Goal: Task Accomplishment & Management: Contribute content

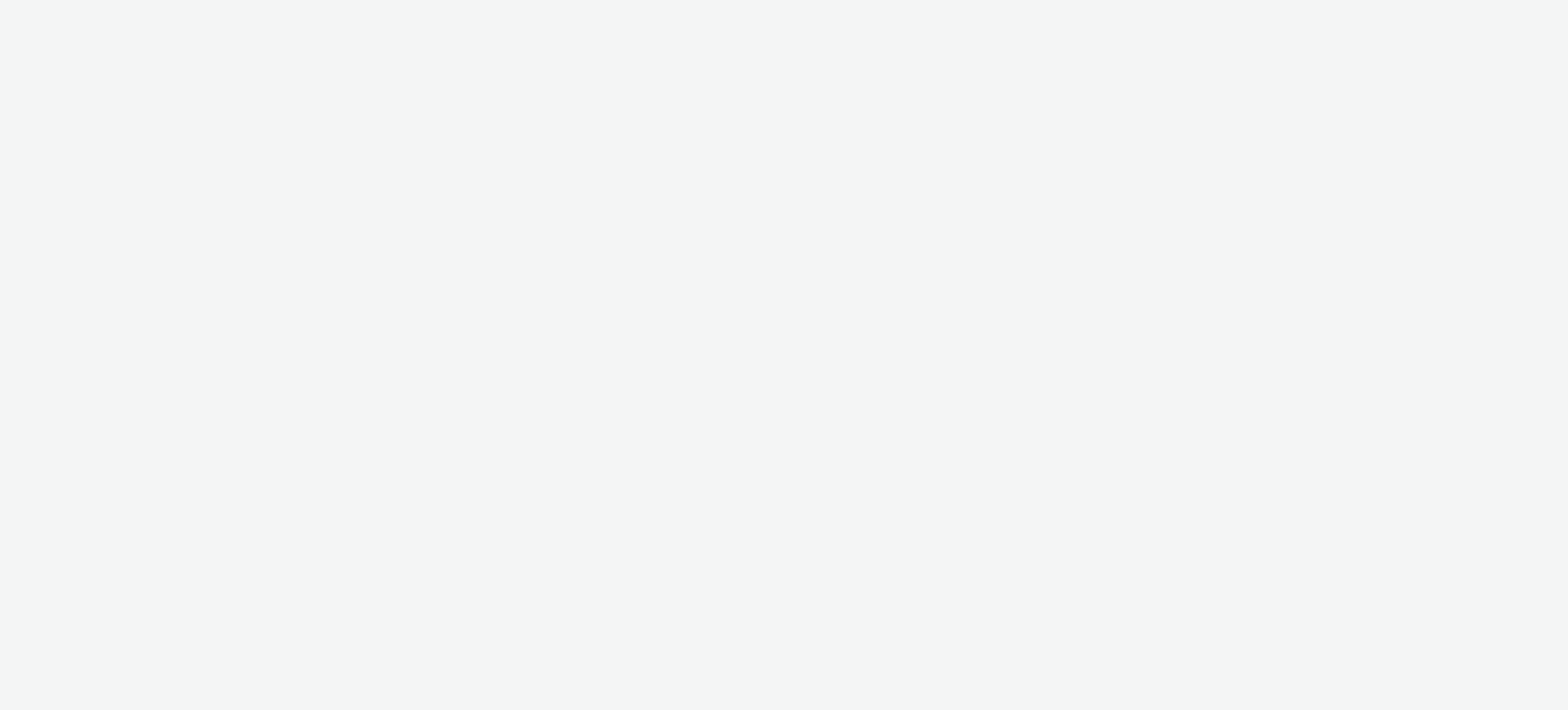
select select "08a58170-7f08-4922-abc8-b2d1eb407230"
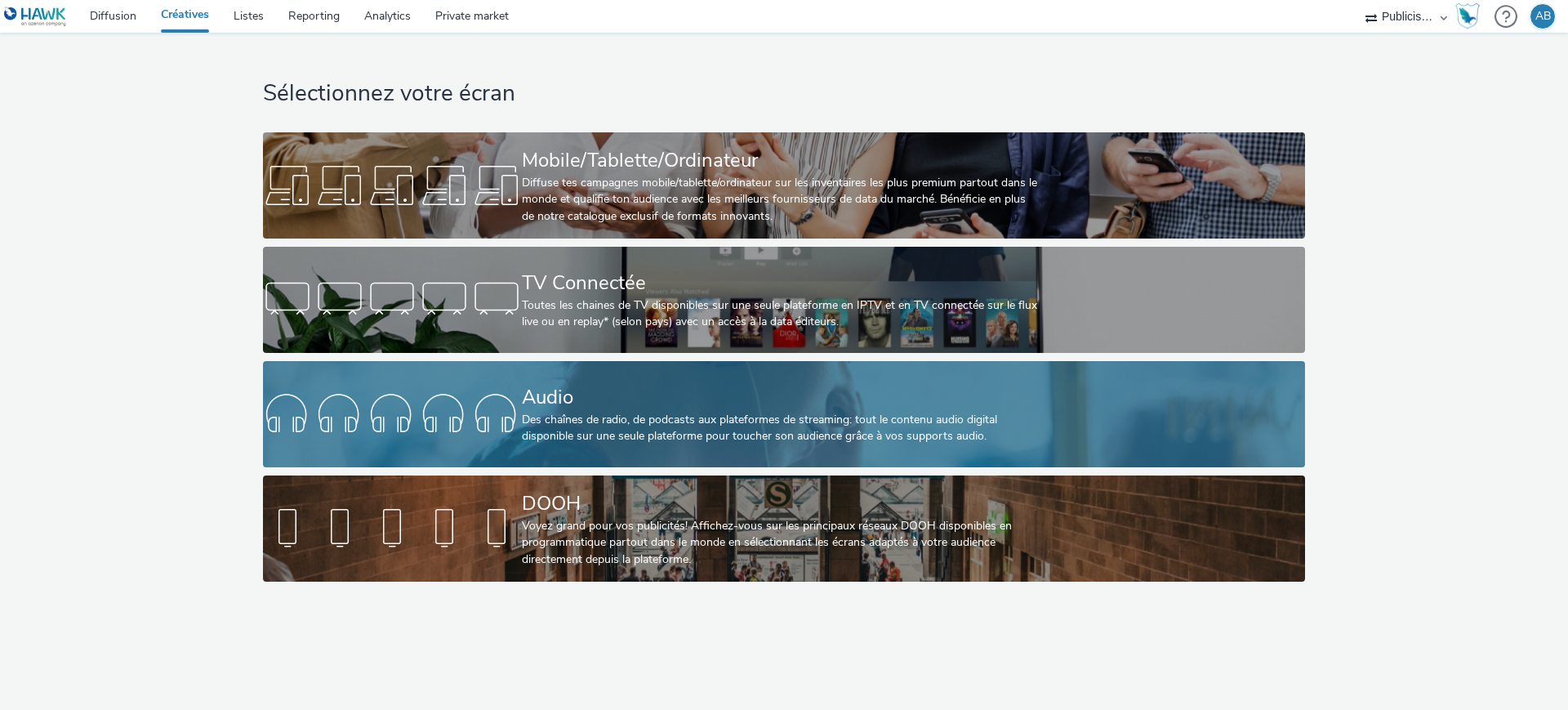
click at [839, 400] on div "Audio" at bounding box center [781, 397] width 518 height 29
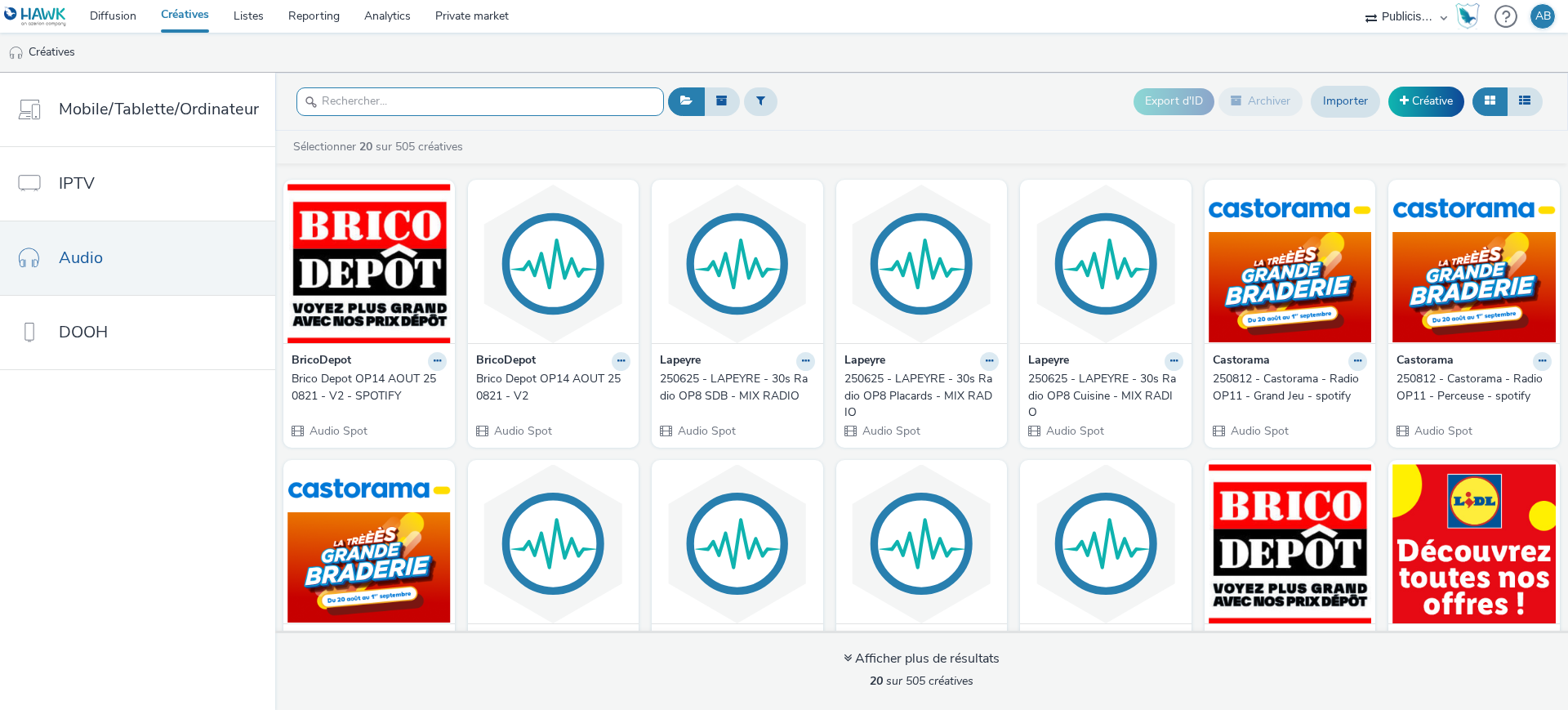
click at [501, 106] on input "text" at bounding box center [480, 101] width 367 height 29
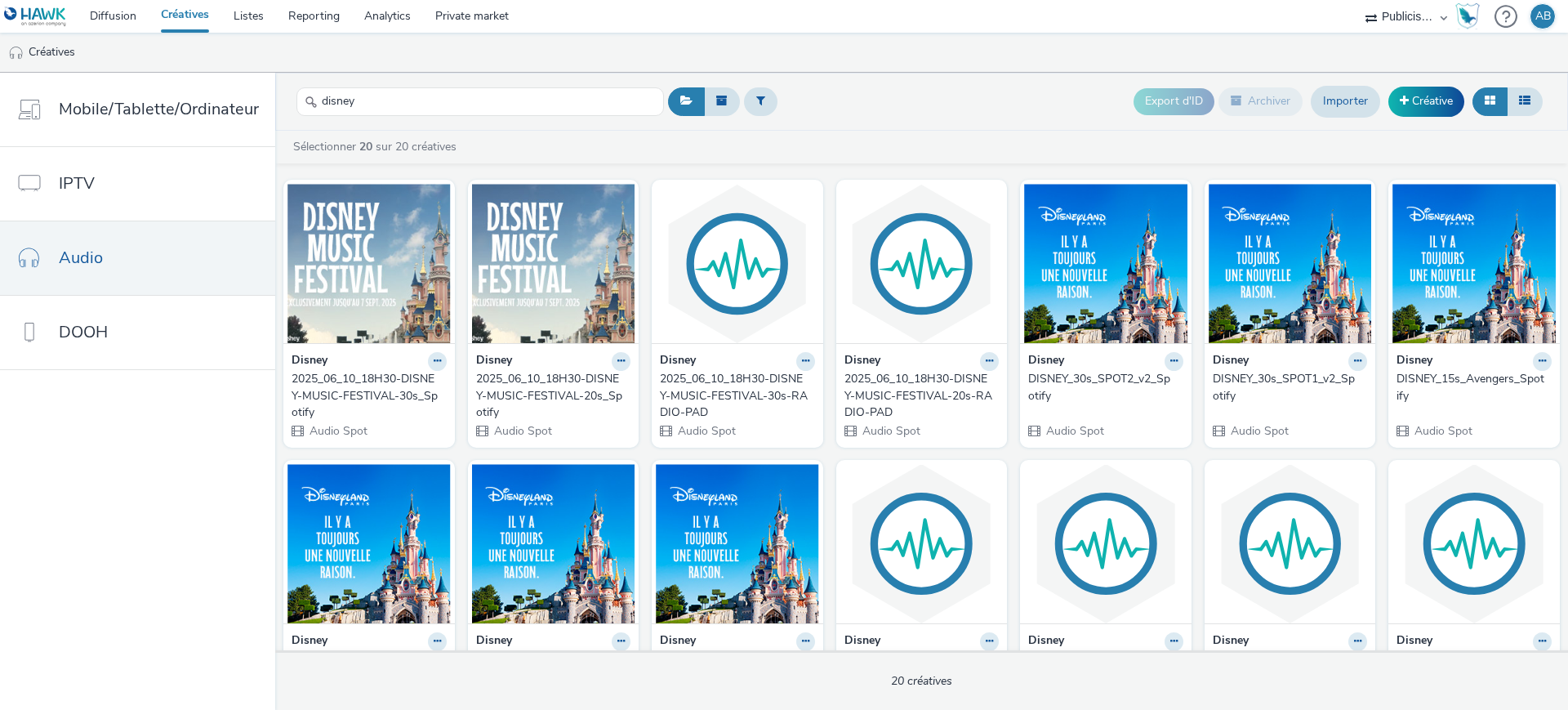
drag, startPoint x: 870, startPoint y: 98, endPoint x: 827, endPoint y: 93, distance: 43.3
click at [876, 98] on div "Export d'ID Archiver Importer Créative" at bounding box center [1105, 101] width 883 height 40
click at [1442, 11] on div "Publicis Media Audio Publicis Media France – Agency Partner" at bounding box center [1407, 16] width 98 height 32
click at [1391, 14] on select "Publicis Media Audio Publicis Media France – Agency Partner" at bounding box center [1407, 16] width 98 height 32
drag, startPoint x: 1394, startPoint y: 17, endPoint x: 1361, endPoint y: 24, distance: 33.7
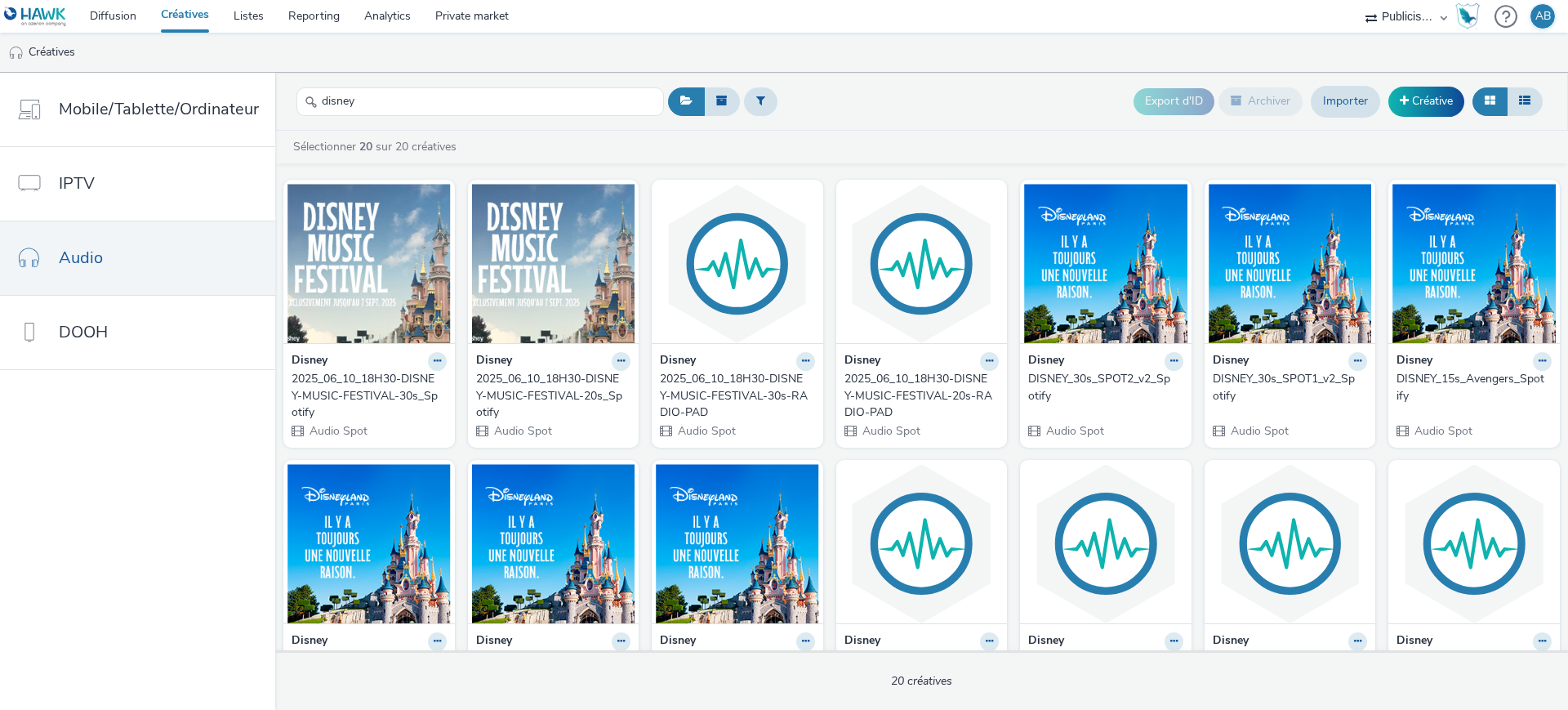
click at [1398, 14] on select "Publicis Media Audio Publicis Media France – Agency Partner" at bounding box center [1407, 16] width 98 height 32
click at [906, 105] on div "Export d'ID Archiver Importer Créative" at bounding box center [1105, 101] width 883 height 40
click at [870, 102] on div "Export d'ID Archiver Importer Créative" at bounding box center [1105, 101] width 883 height 40
drag, startPoint x: 893, startPoint y: 142, endPoint x: 887, endPoint y: 135, distance: 9.2
click at [894, 140] on div "Sélectionner 20 sur 20 créatives" at bounding box center [925, 147] width 1268 height 17
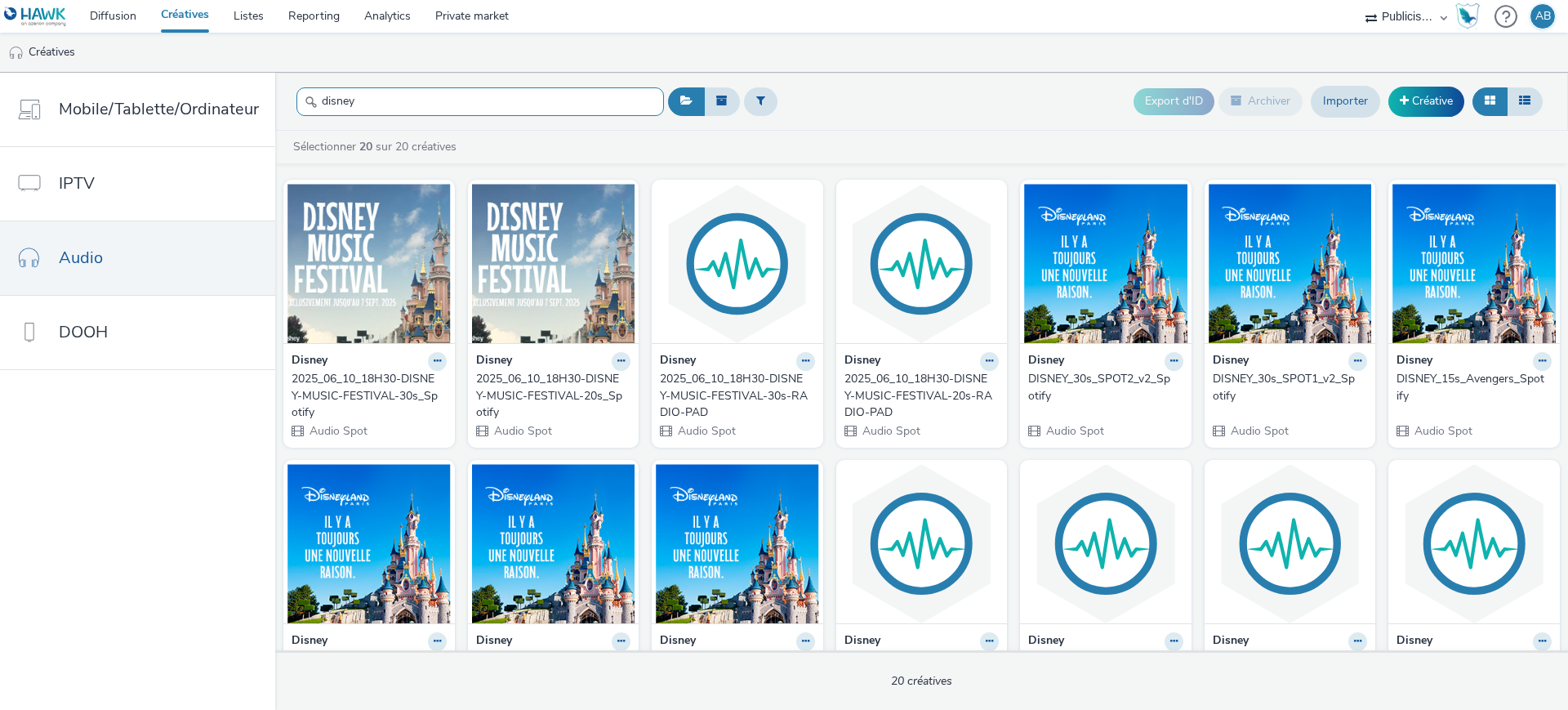
click at [458, 101] on input "disney" at bounding box center [480, 101] width 367 height 29
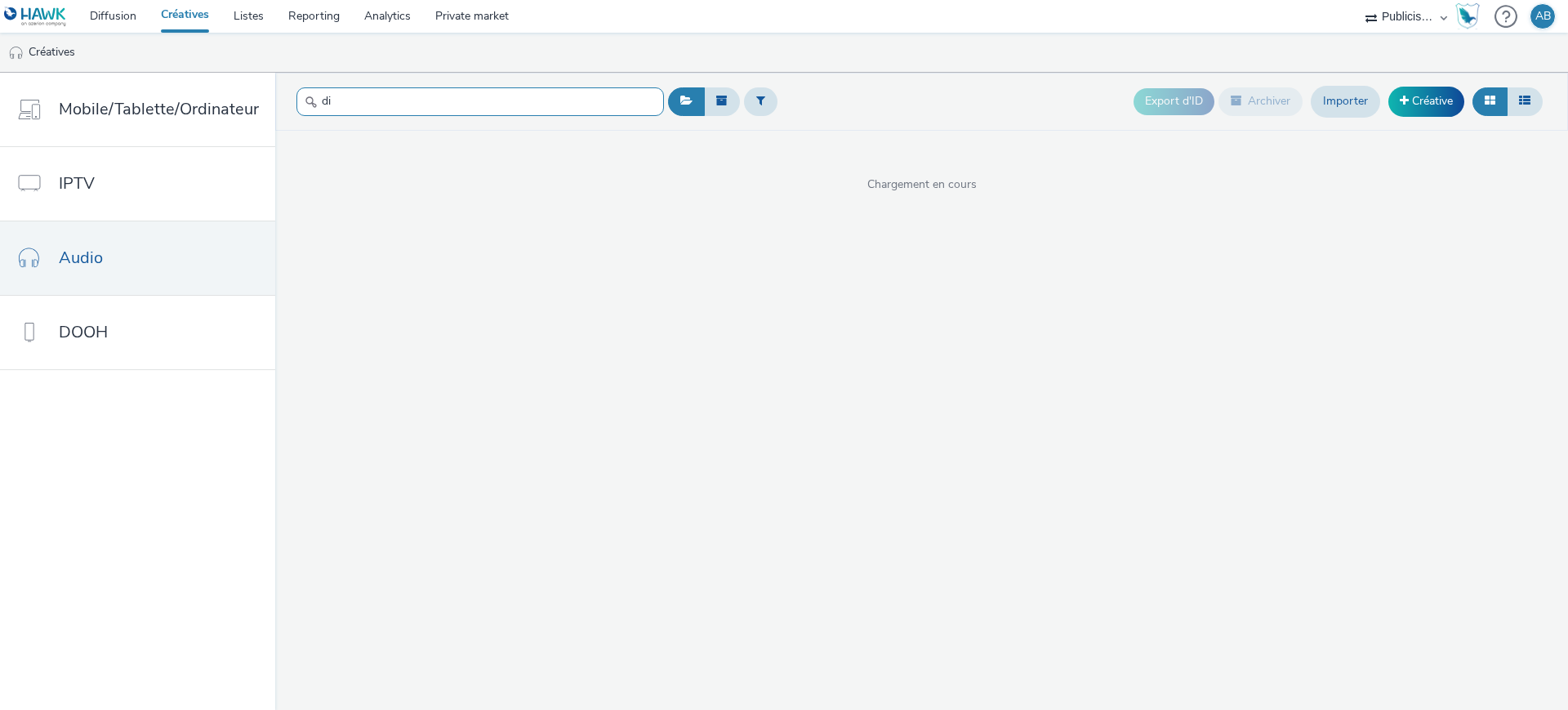
type input "d"
click at [843, 100] on div "Export d'ID Archiver Importer Créative" at bounding box center [1105, 101] width 883 height 40
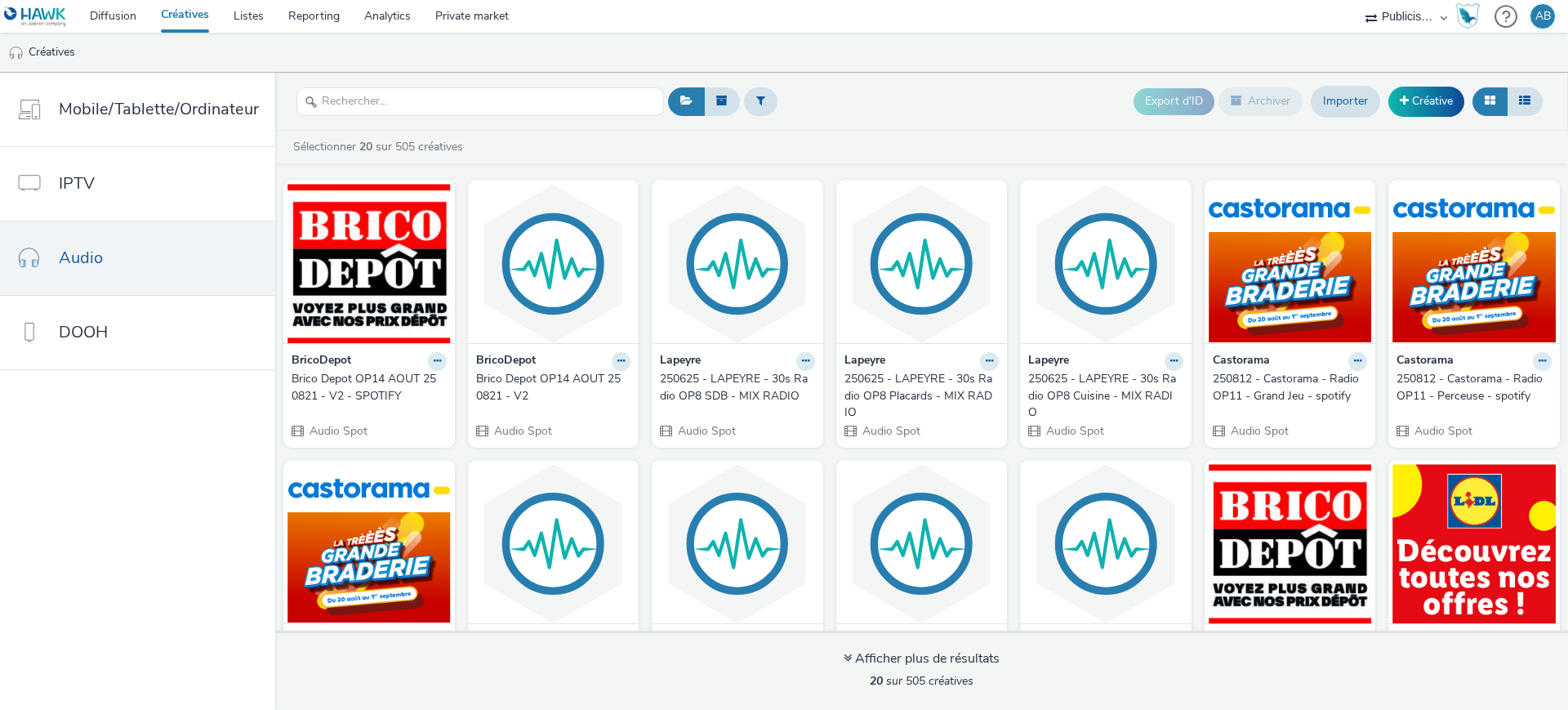
click at [960, 93] on div "Export d'ID Archiver Importer Créative" at bounding box center [1105, 101] width 883 height 40
click at [1526, 101] on icon at bounding box center [1525, 100] width 11 height 11
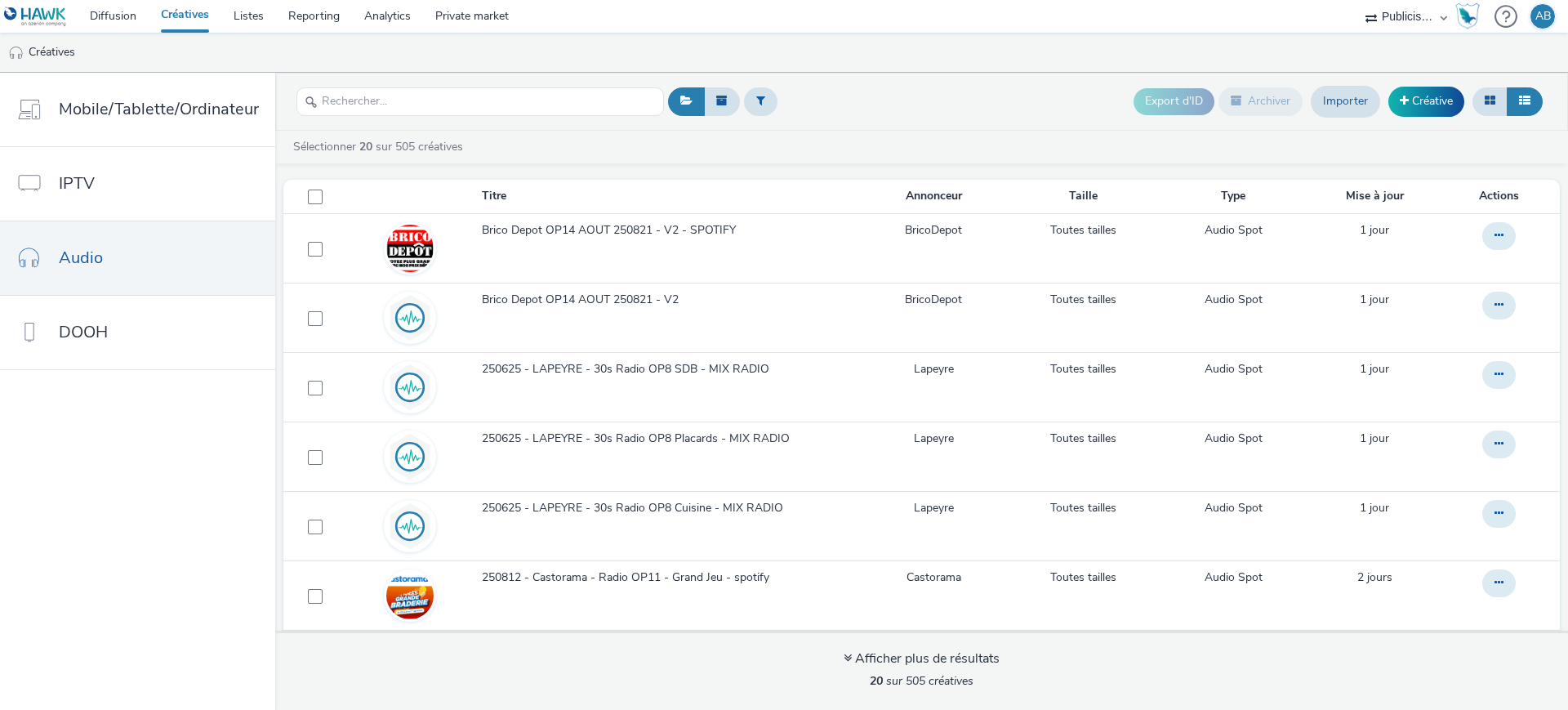
click at [886, 128] on header "Export d'ID Archiver Importer Créative" at bounding box center [922, 102] width 1293 height 58
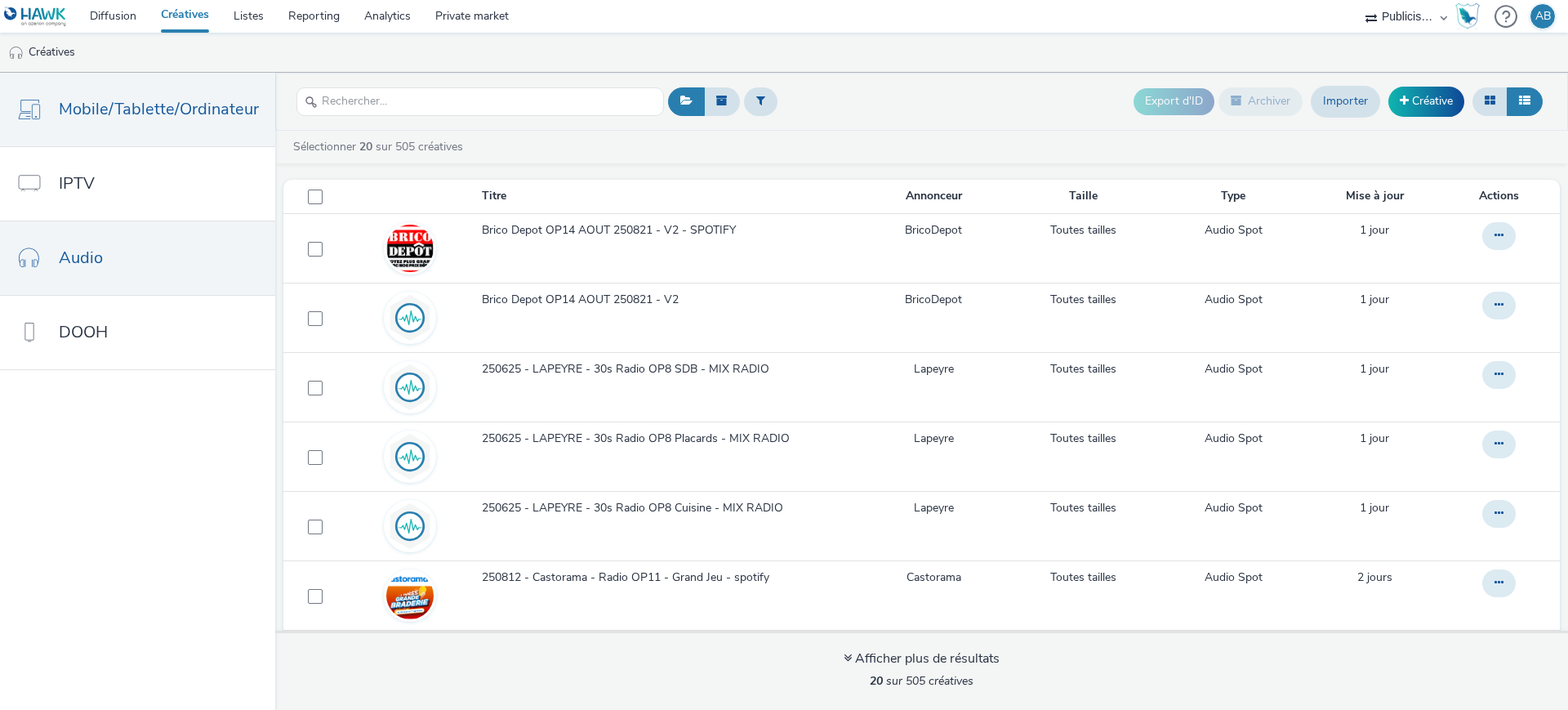
click at [174, 116] on span "Mobile/Tablette/Ordinateur" at bounding box center [159, 109] width 200 height 24
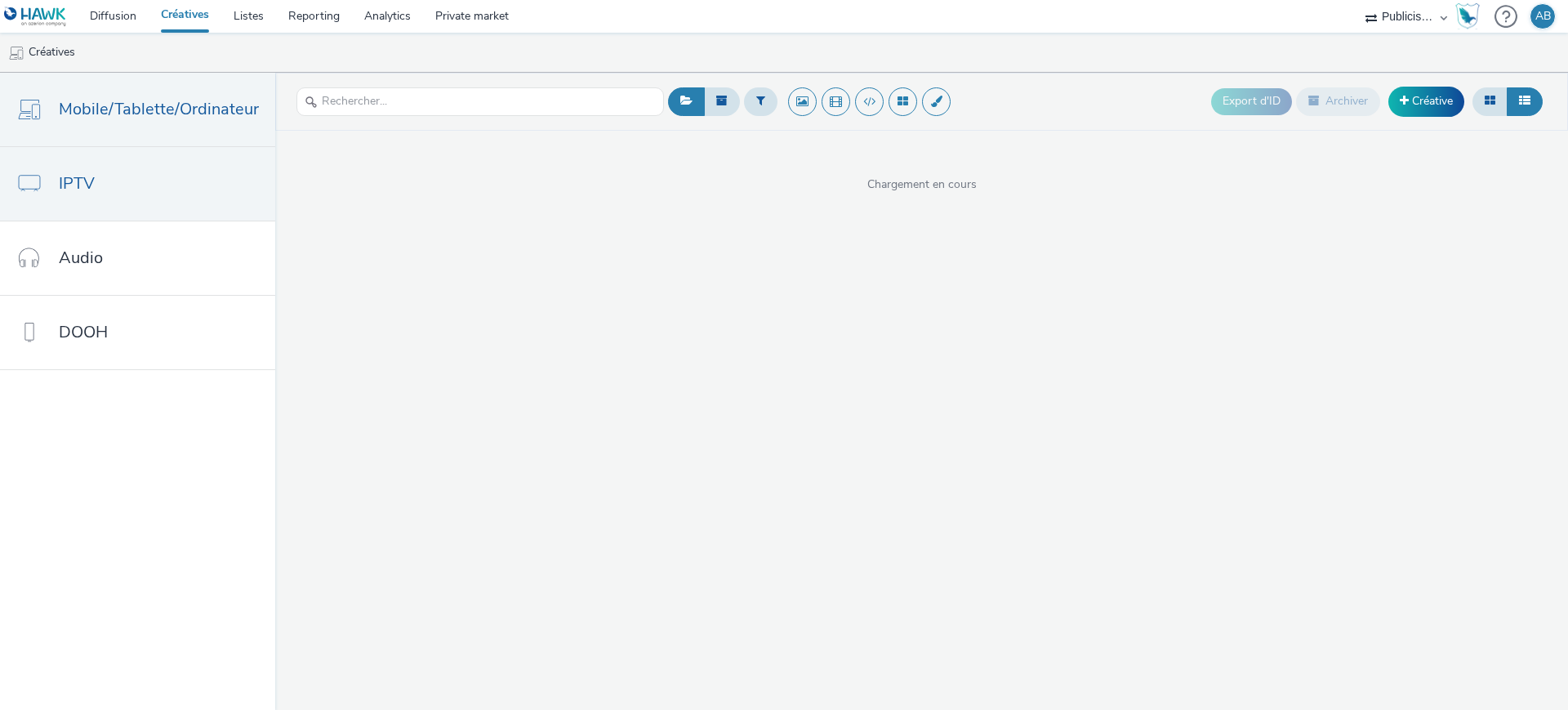
click at [158, 178] on link "IPTV" at bounding box center [138, 183] width 276 height 73
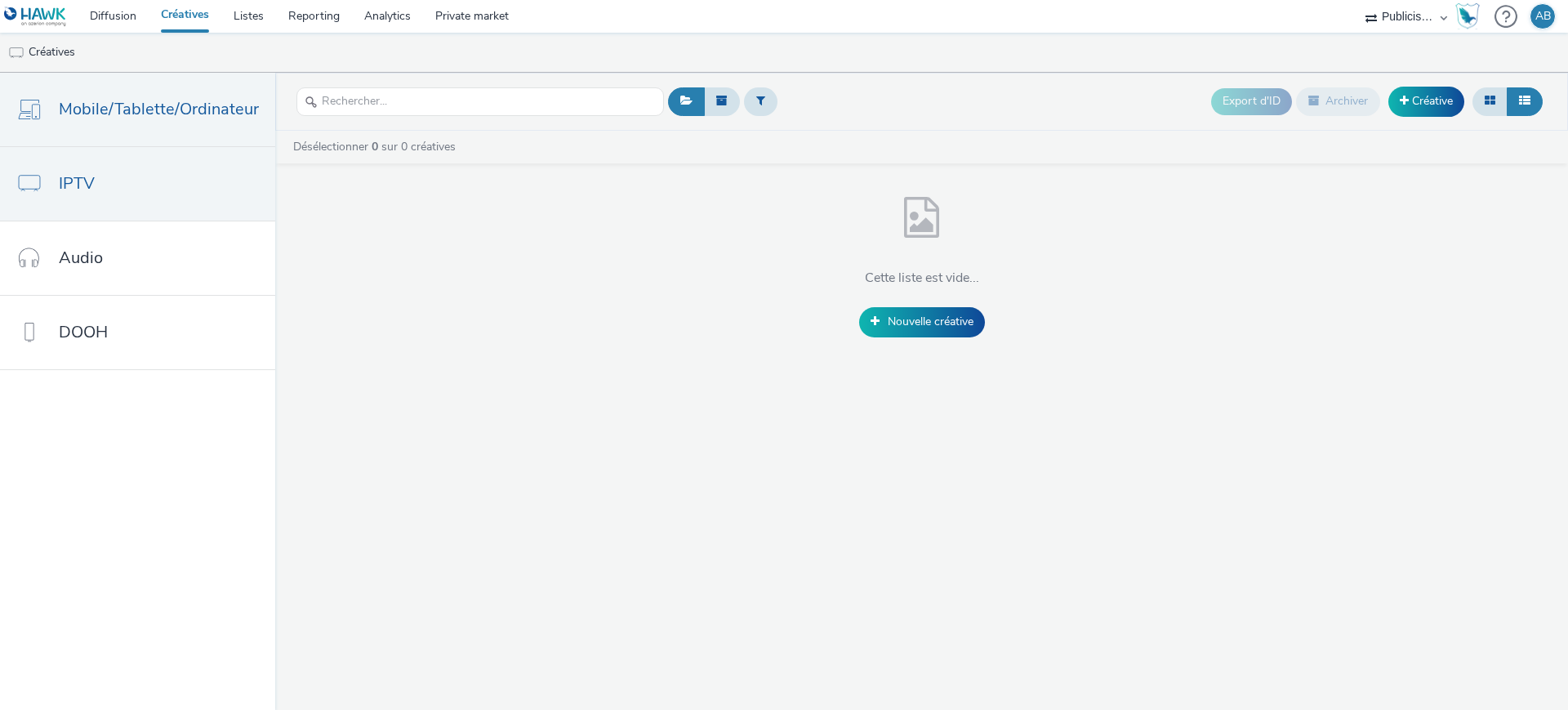
click at [155, 116] on span "Mobile/Tablette/Ordinateur" at bounding box center [159, 109] width 200 height 24
click at [156, 213] on link "IPTV" at bounding box center [138, 183] width 276 height 73
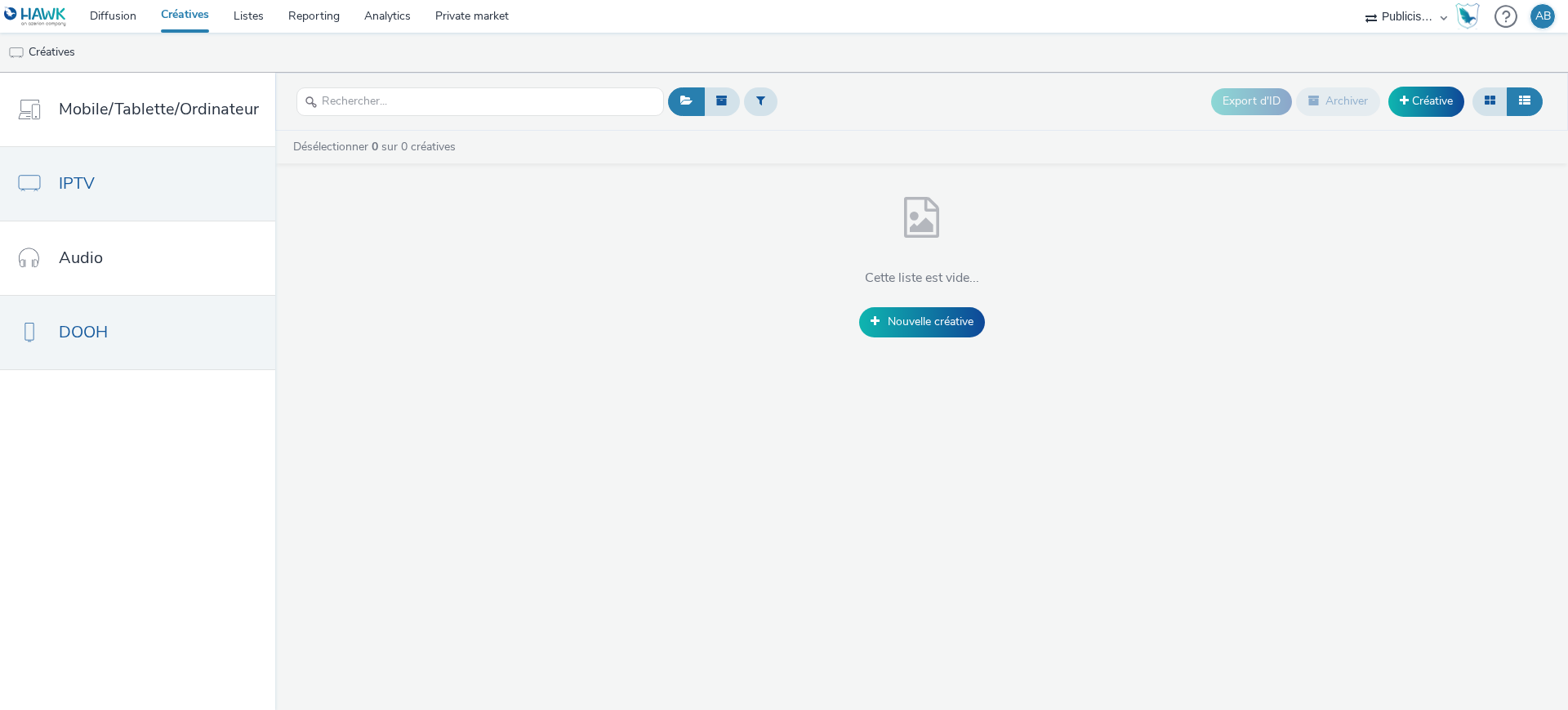
click at [151, 340] on link "DOOH" at bounding box center [138, 332] width 276 height 73
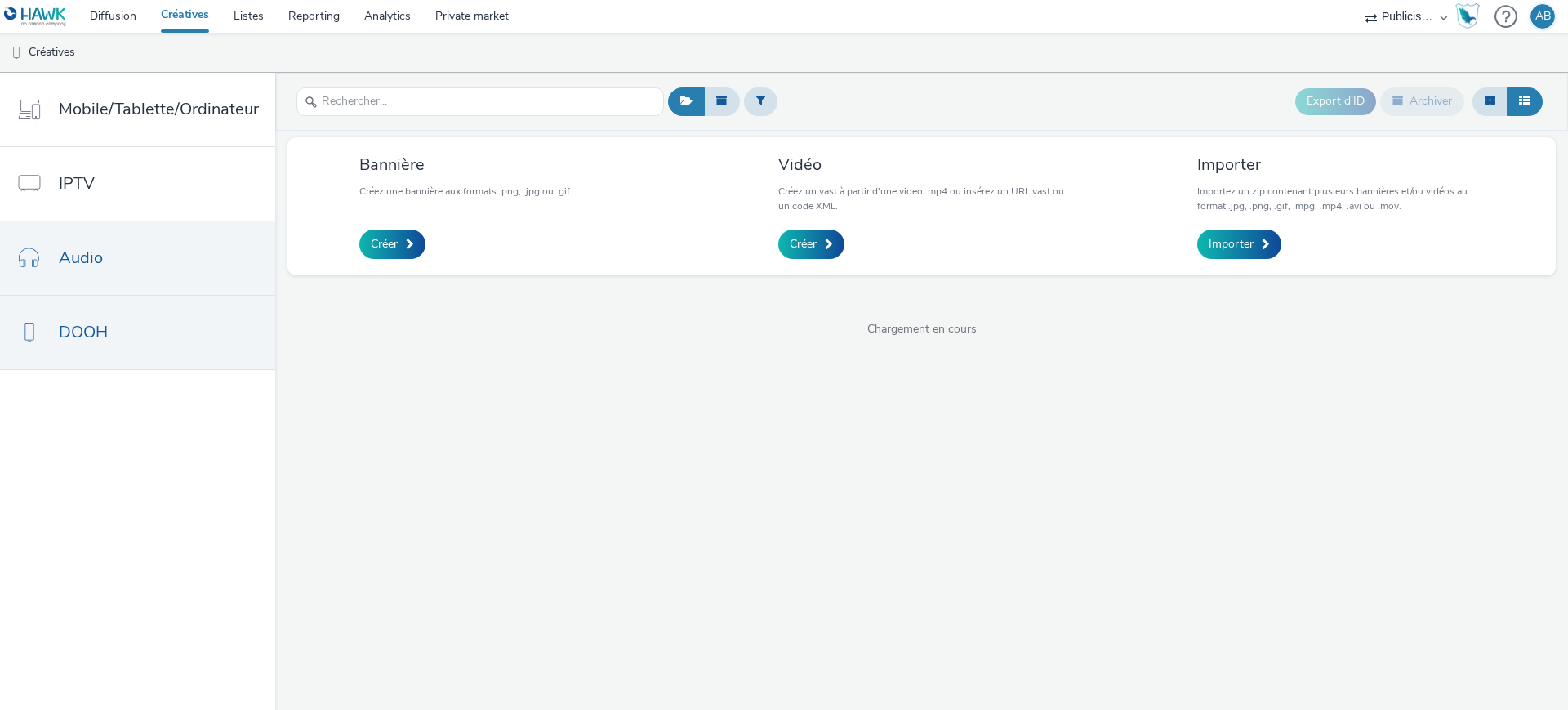
click at [150, 261] on link "Audio" at bounding box center [138, 257] width 276 height 73
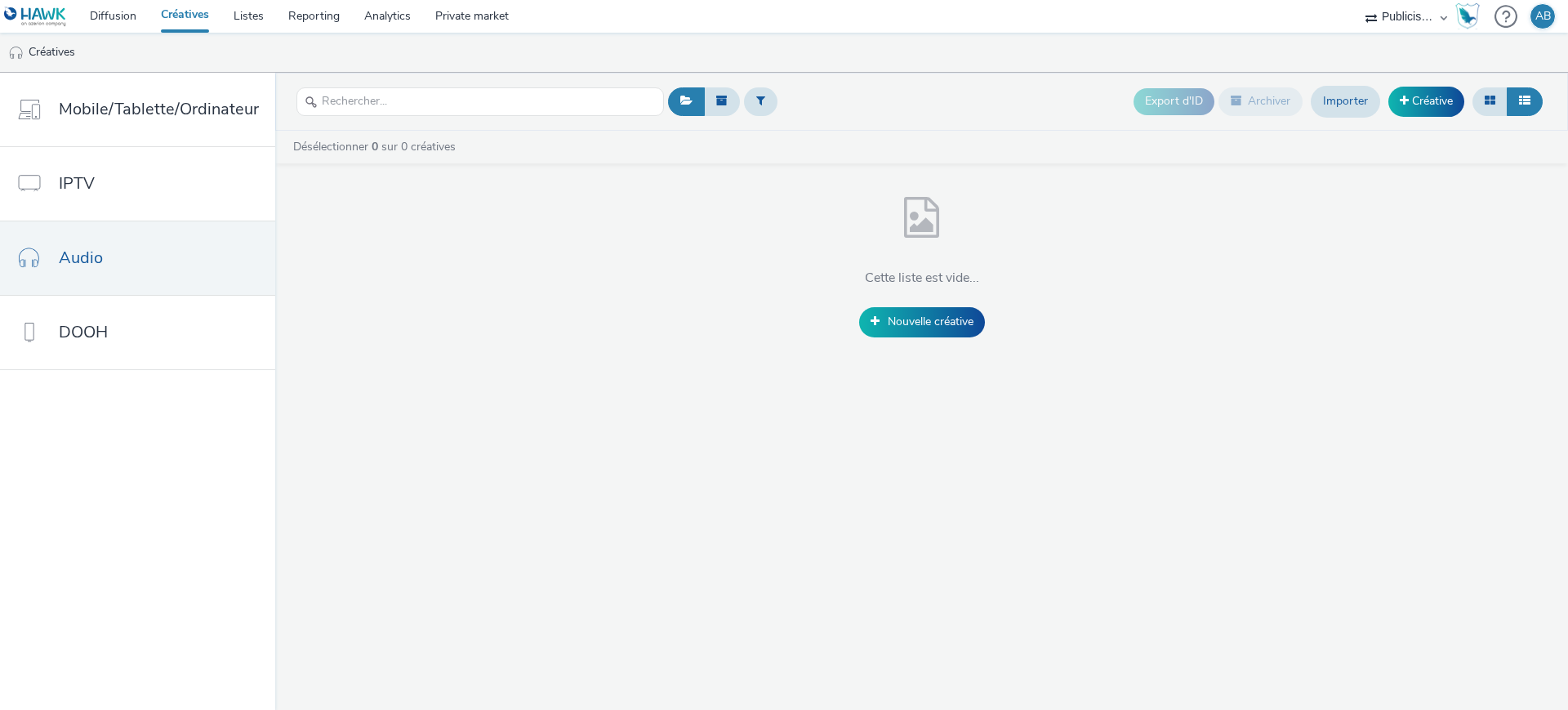
click at [943, 103] on div "Export d'ID Archiver Importer Créative" at bounding box center [1105, 101] width 883 height 40
click at [1421, 19] on select "Publicis Media Audio Publicis Media France – Agency Partner" at bounding box center [1407, 16] width 98 height 32
select select "d07aba32-d775-4fed-a722-f10c6504dd64"
click at [1358, 0] on select "Publicis Media Audio Publicis Media France – Agency Partner" at bounding box center [1407, 16] width 98 height 32
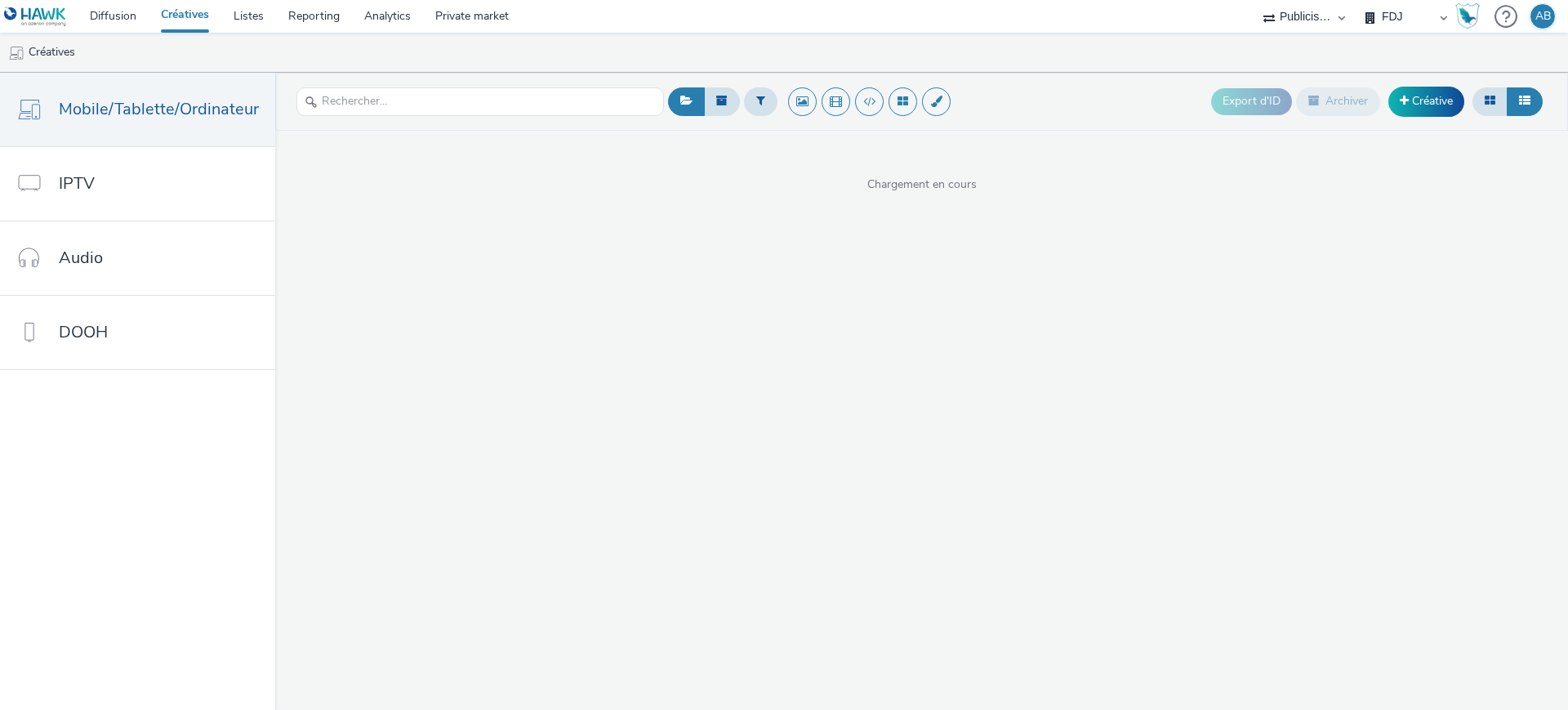
click at [1412, 18] on select "FDJ Publicis Media Audio" at bounding box center [1407, 16] width 98 height 32
select select "f97d6638-e0a1-4f7a-bf46-55015878e29e"
click at [1358, 0] on select "FDJ Publicis Media Audio" at bounding box center [1407, 16] width 98 height 32
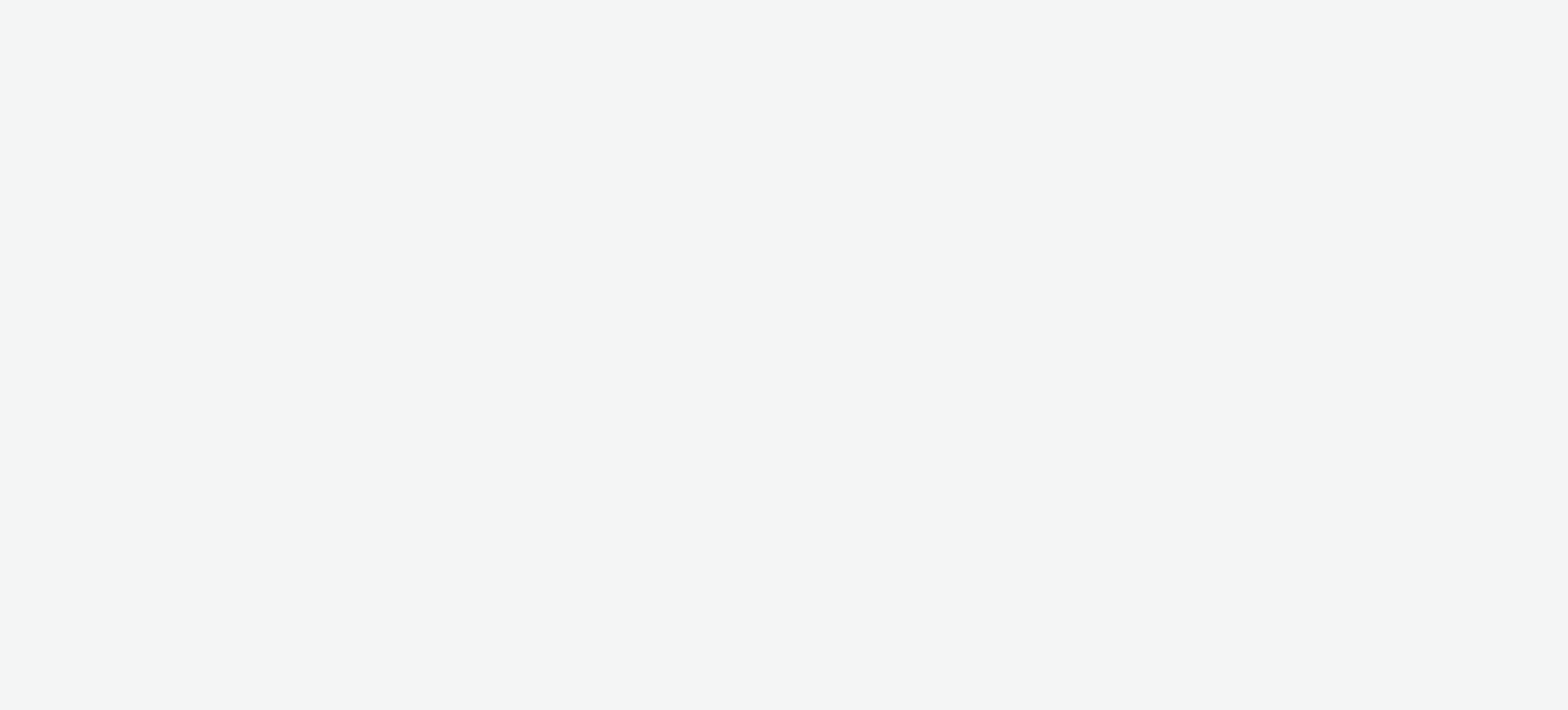
select select "f97d6638-e0a1-4f7a-bf46-55015878e29e"
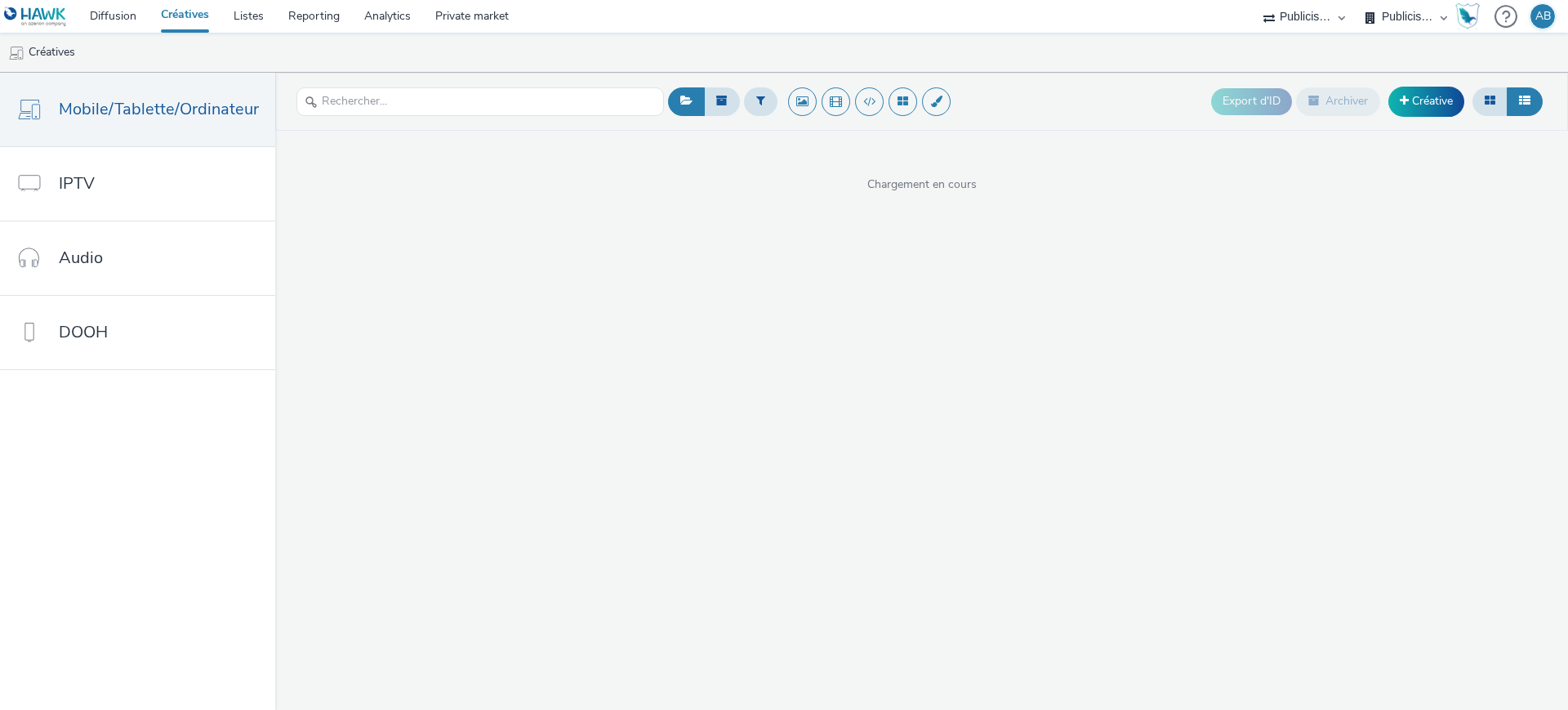
click at [1318, 19] on select "Publicis Media Audio Publicis Media France – Agency Partner" at bounding box center [1304, 16] width 98 height 32
select select "08a58170-7f08-4922-abc8-b2d1eb407230"
click at [1353, 0] on select "Publicis Media Audio Publicis Media France – Agency Partner" at bounding box center [1304, 16] width 98 height 32
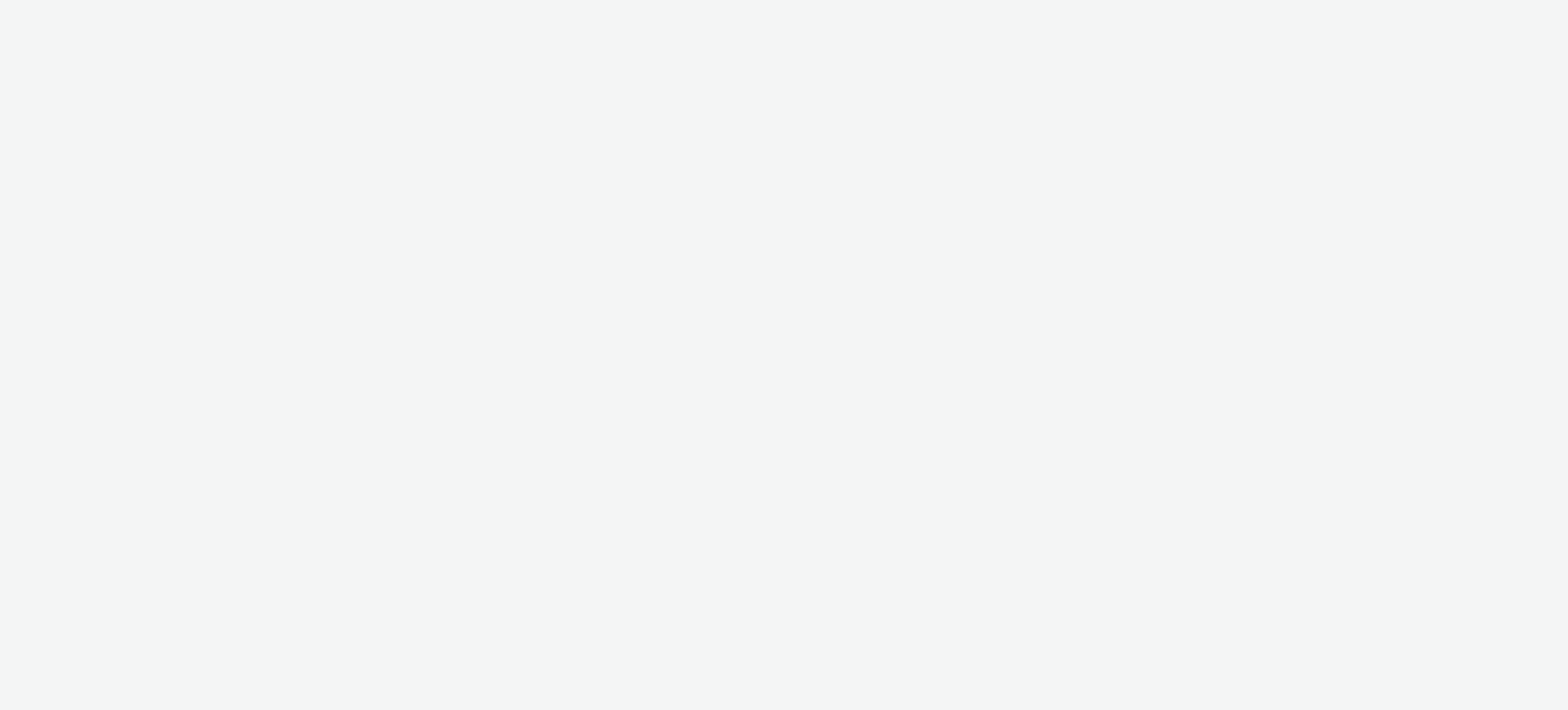
select select "08a58170-7f08-4922-abc8-b2d1eb407230"
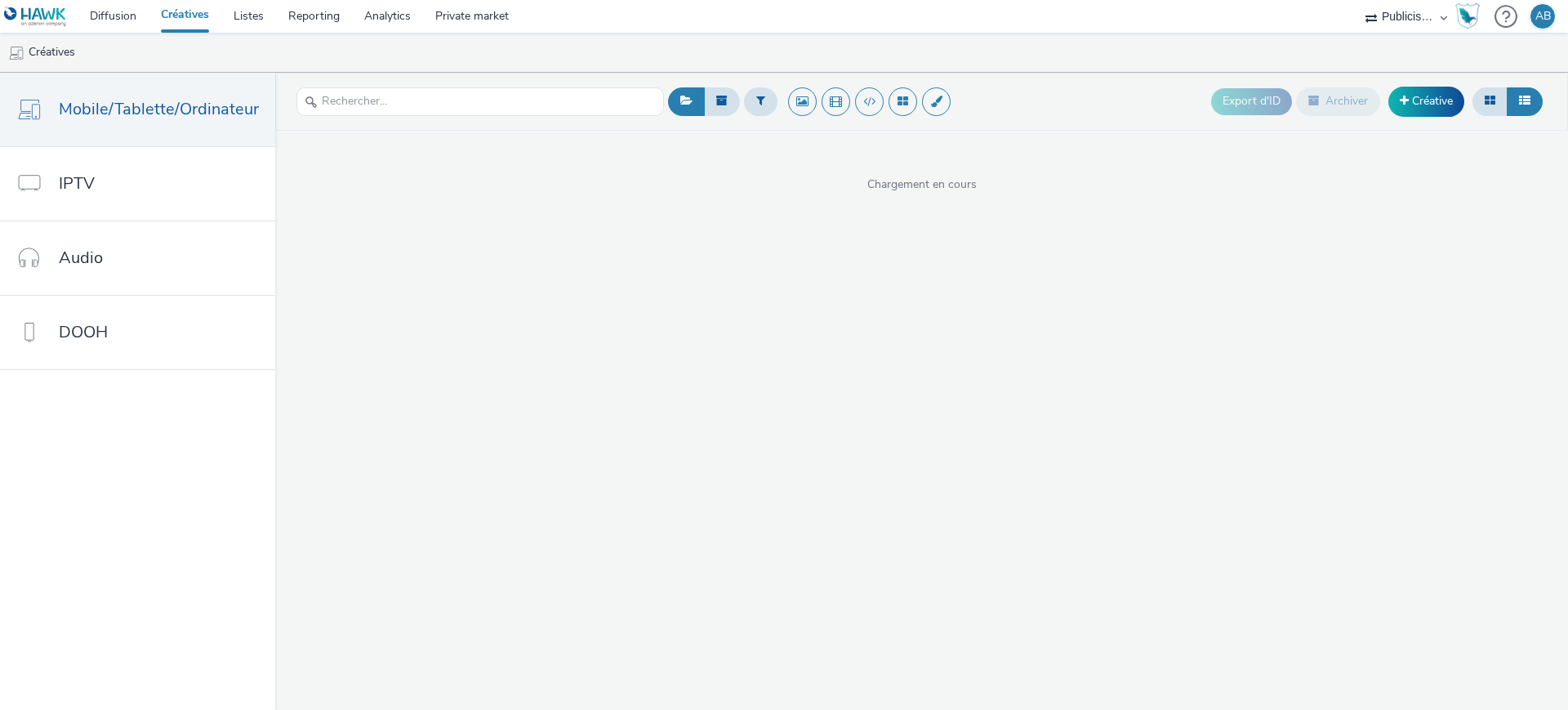
drag, startPoint x: 618, startPoint y: 62, endPoint x: 610, endPoint y: 58, distance: 8.9
click at [617, 62] on ul "Créatives" at bounding box center [784, 52] width 1568 height 39
click at [545, 53] on ul "Créatives" at bounding box center [784, 52] width 1568 height 39
click at [1033, 99] on div "Export d'ID Archiver Créative" at bounding box center [1105, 101] width 883 height 40
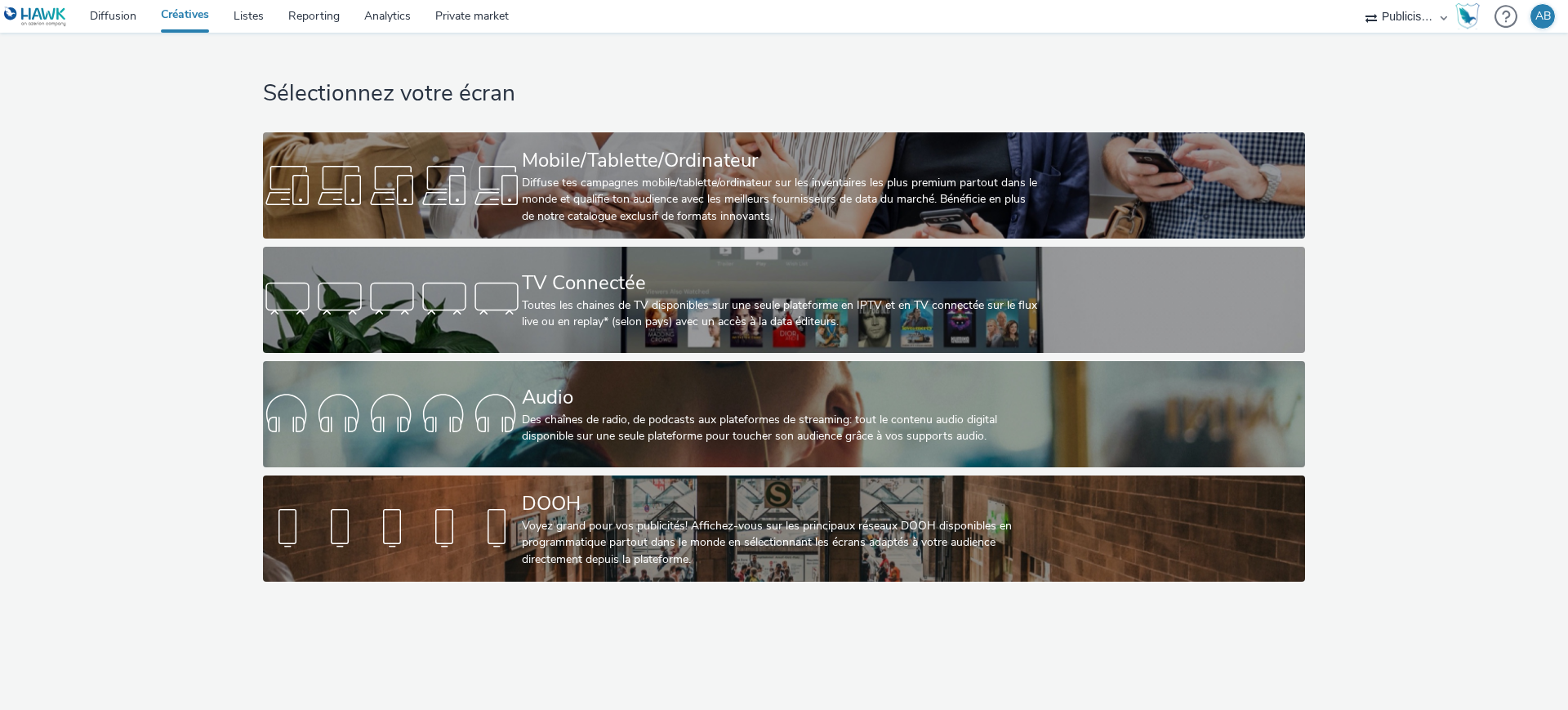
select select "08a58170-7f08-4922-abc8-b2d1eb407230"
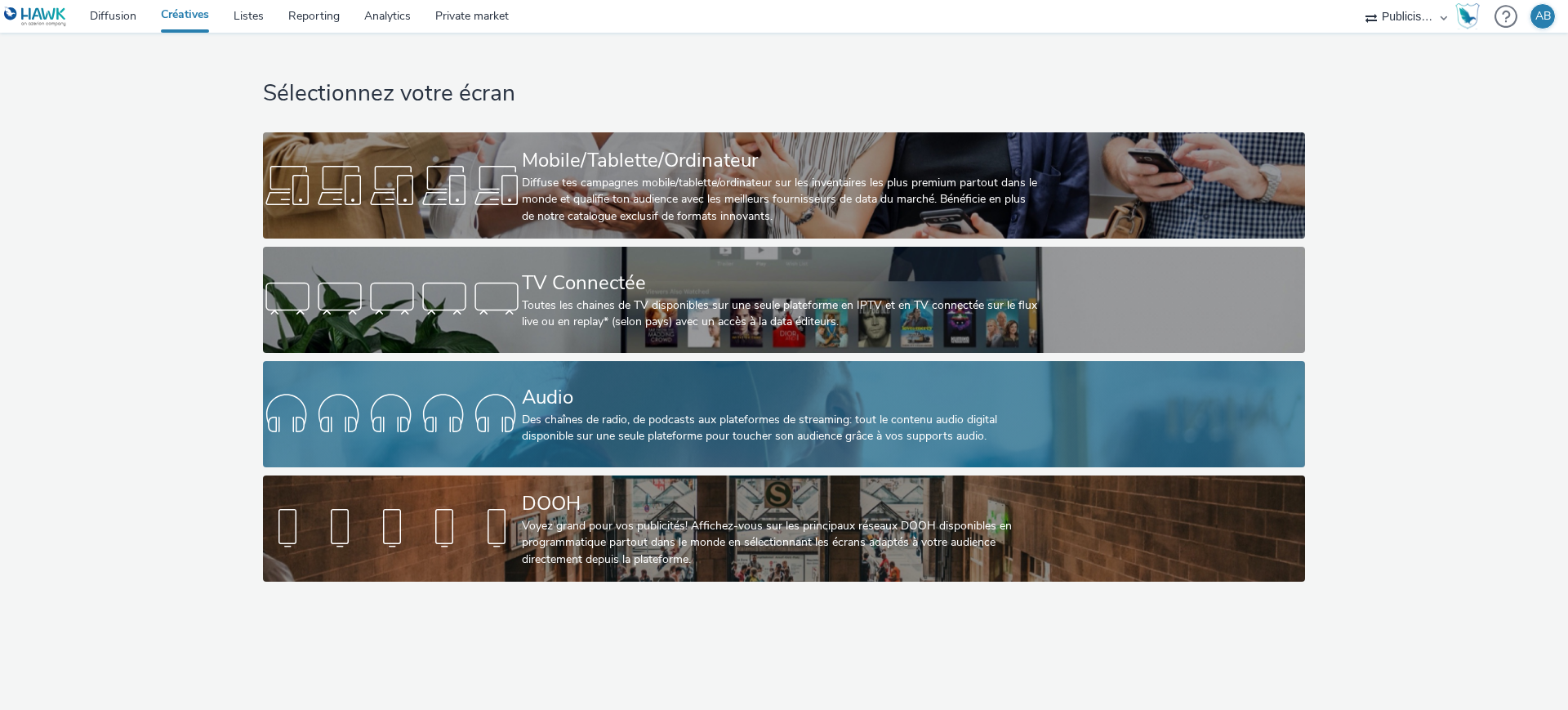
click at [569, 406] on div "Audio" at bounding box center [781, 397] width 518 height 29
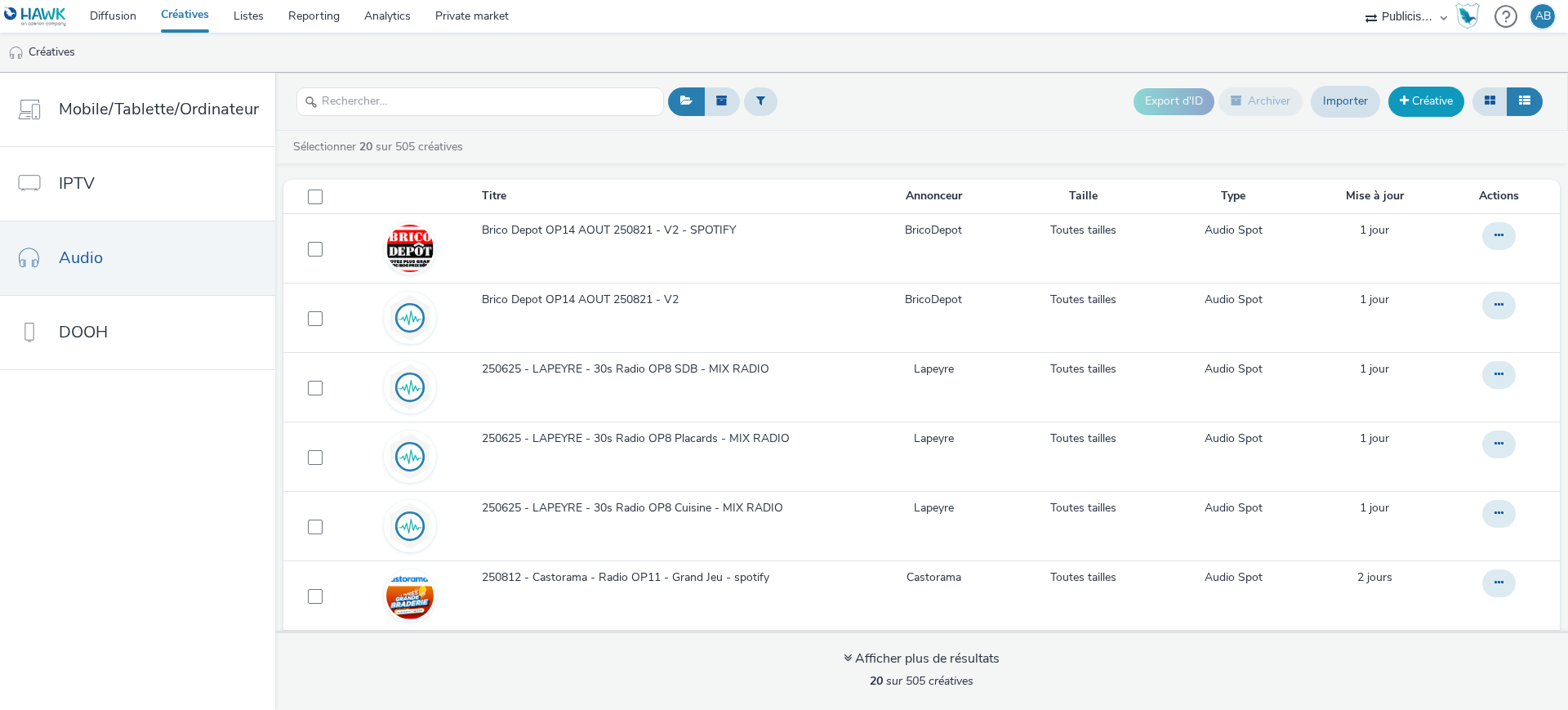
click at [1435, 97] on link "Créative" at bounding box center [1426, 102] width 76 height 30
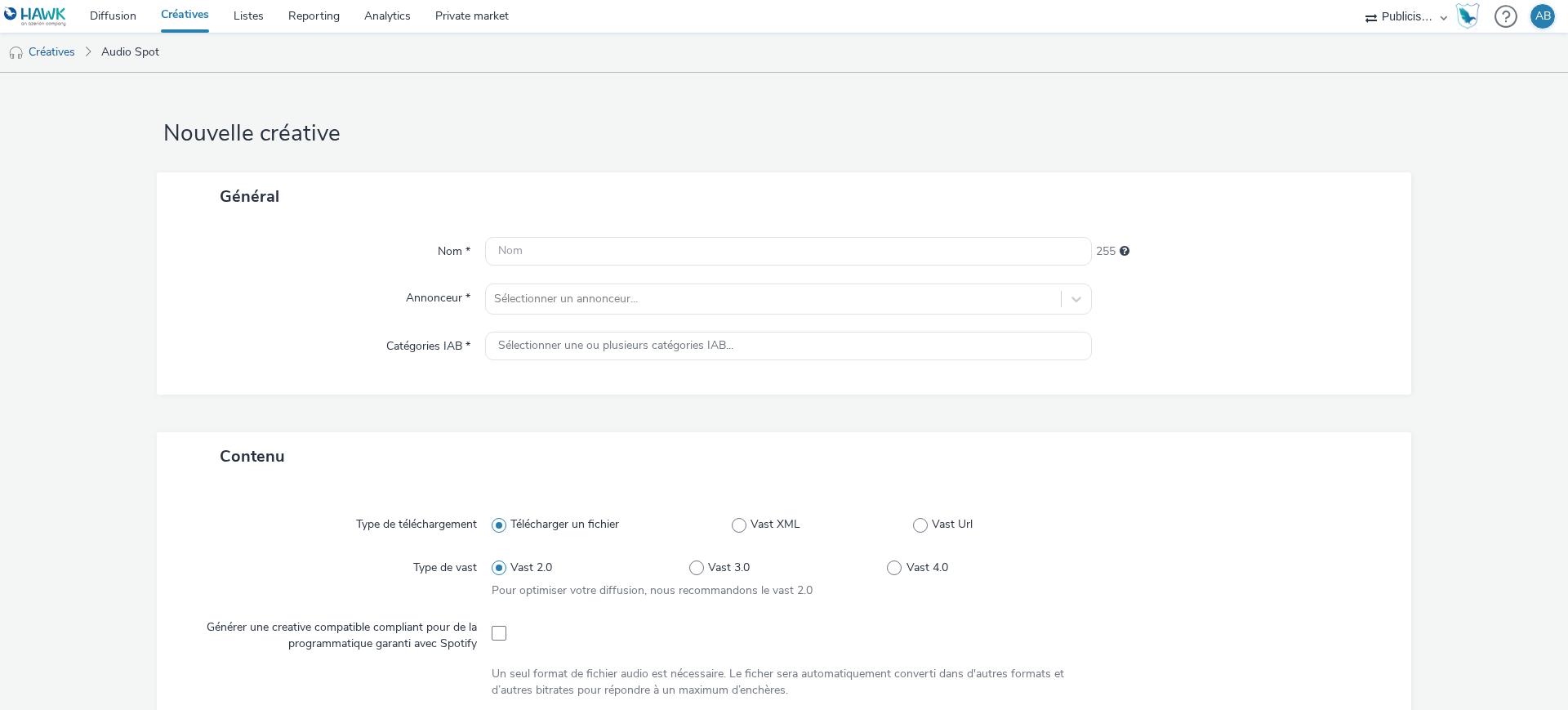
click at [1223, 135] on h1 "Nouvelle créative" at bounding box center [784, 134] width 1254 height 31
click at [1407, 15] on select "Publicis Media Audio Publicis Media France – Agency Partner" at bounding box center [1407, 16] width 98 height 32
click at [1203, 112] on form "Nouvelle créative Général Nom * 255 Annonceur * Sélectionner un annonceur... Ca…" at bounding box center [784, 688] width 1568 height 1229
click at [695, 255] on input "text" at bounding box center [789, 251] width 607 height 29
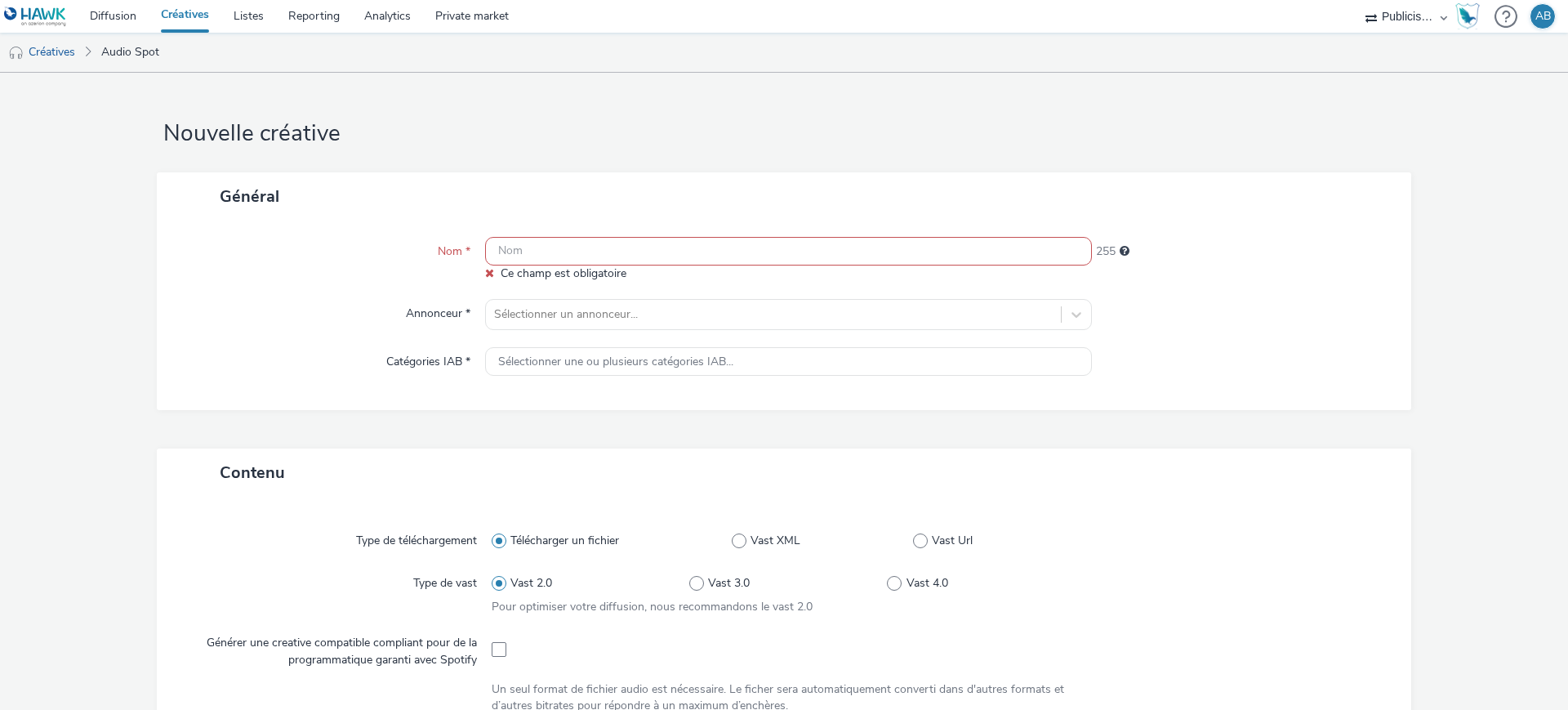
click at [611, 262] on div "Ce champ est obligatoire" at bounding box center [789, 259] width 607 height 45
click at [658, 255] on input "text" at bounding box center [789, 251] width 607 height 29
click at [661, 252] on input "text" at bounding box center [789, 251] width 607 height 29
paste input "DLP_TRIBU_20s_VO-LEGAL"
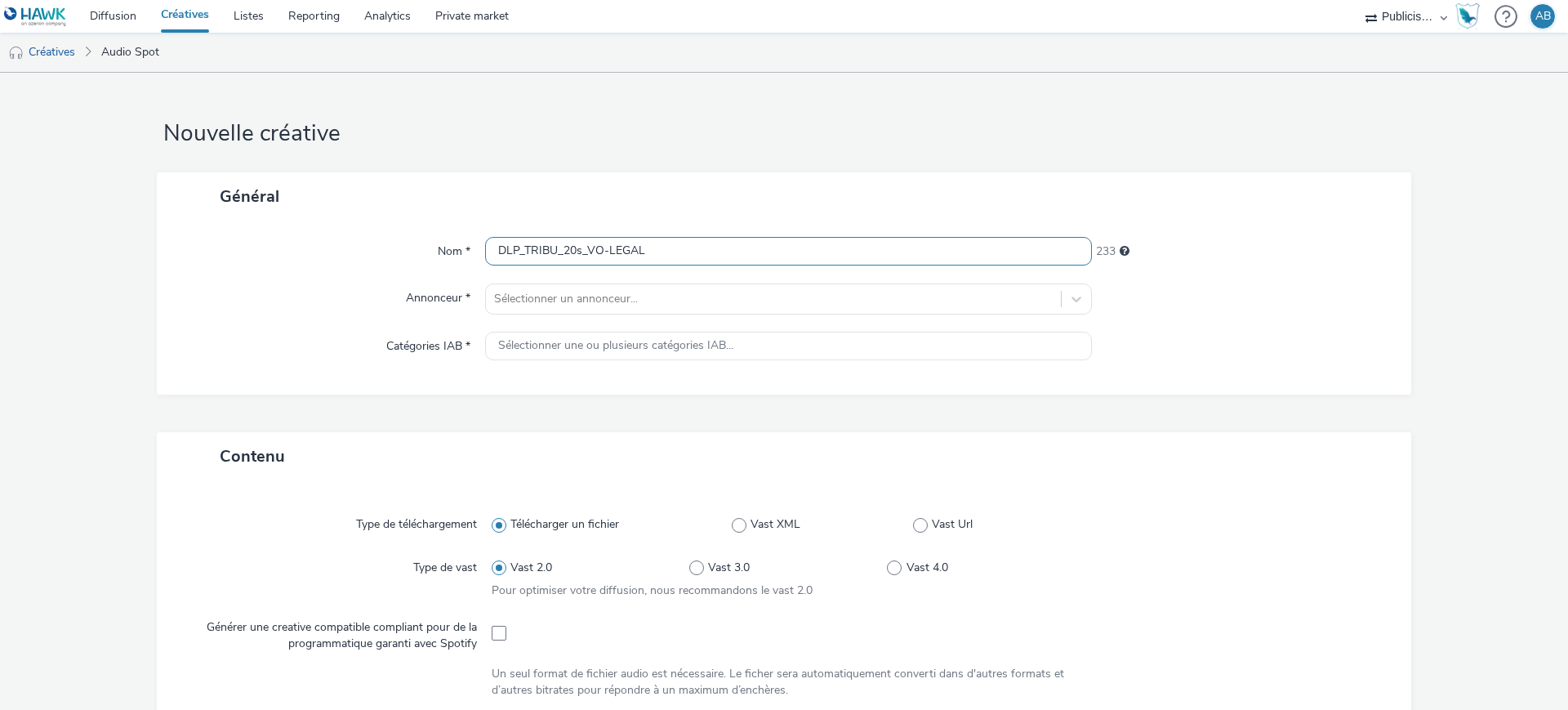
type input "DLP_TRIBU_20s_VO-LEGAL"
drag, startPoint x: 664, startPoint y: 199, endPoint x: 678, endPoint y: 242, distance: 45.2
click at [664, 198] on div "Général" at bounding box center [784, 196] width 1254 height 48
click at [646, 295] on div at bounding box center [773, 299] width 559 height 19
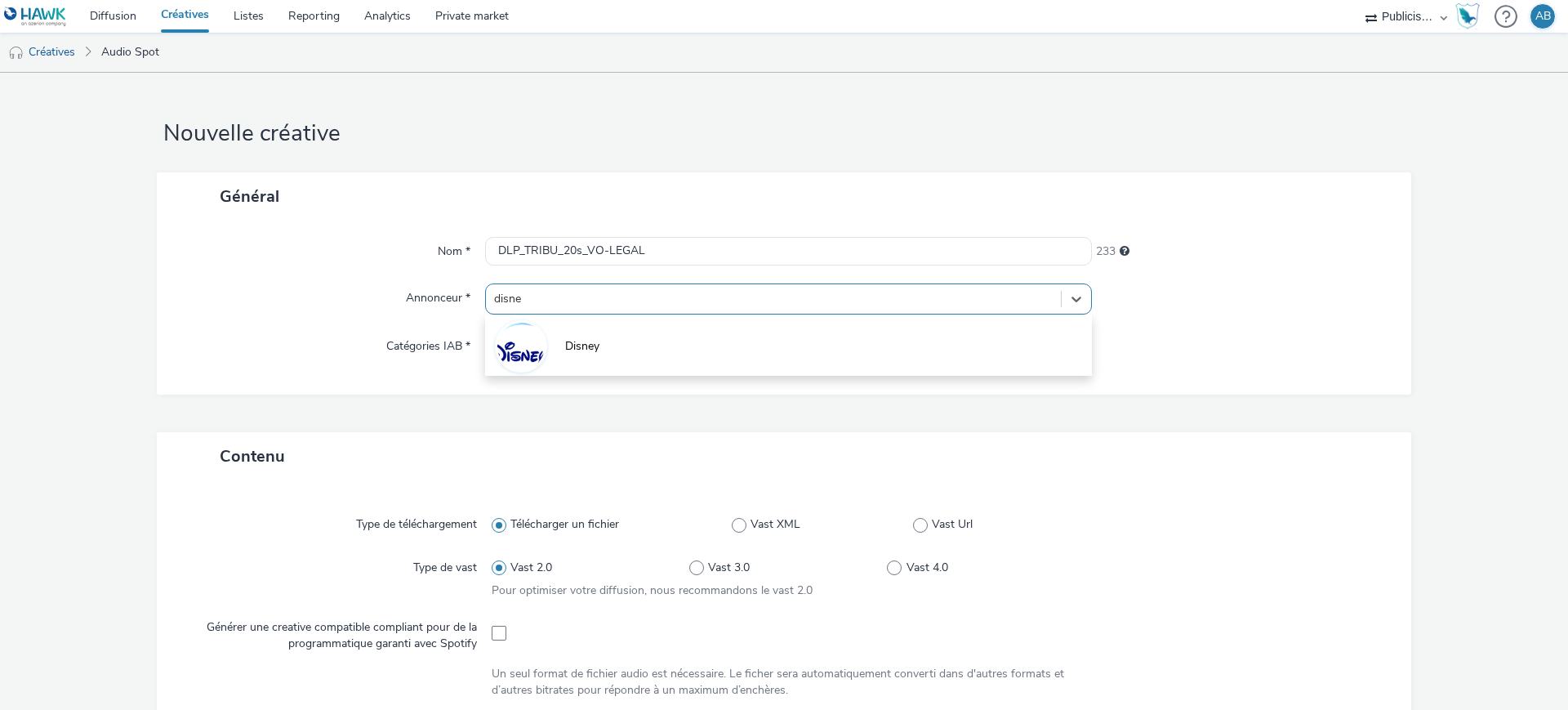
type input "disney"
click at [698, 349] on li "Disney" at bounding box center [789, 345] width 607 height 55
type input "[URL][DOMAIN_NAME]"
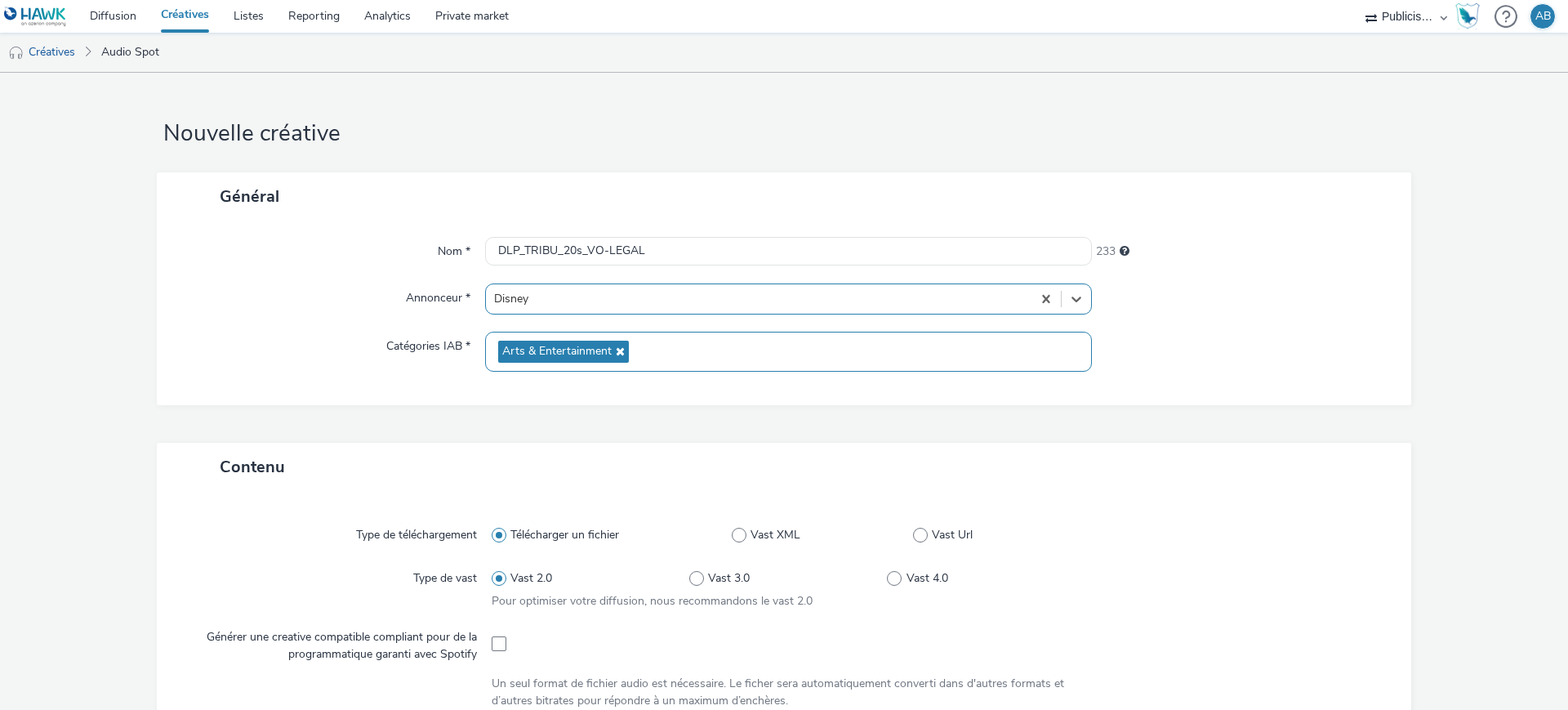
click at [356, 409] on div "Général Nom * DLP_TRIBU_20s_VO-LEGAL 233 Annonceur * option Disney, selected. S…" at bounding box center [784, 307] width 1254 height 270
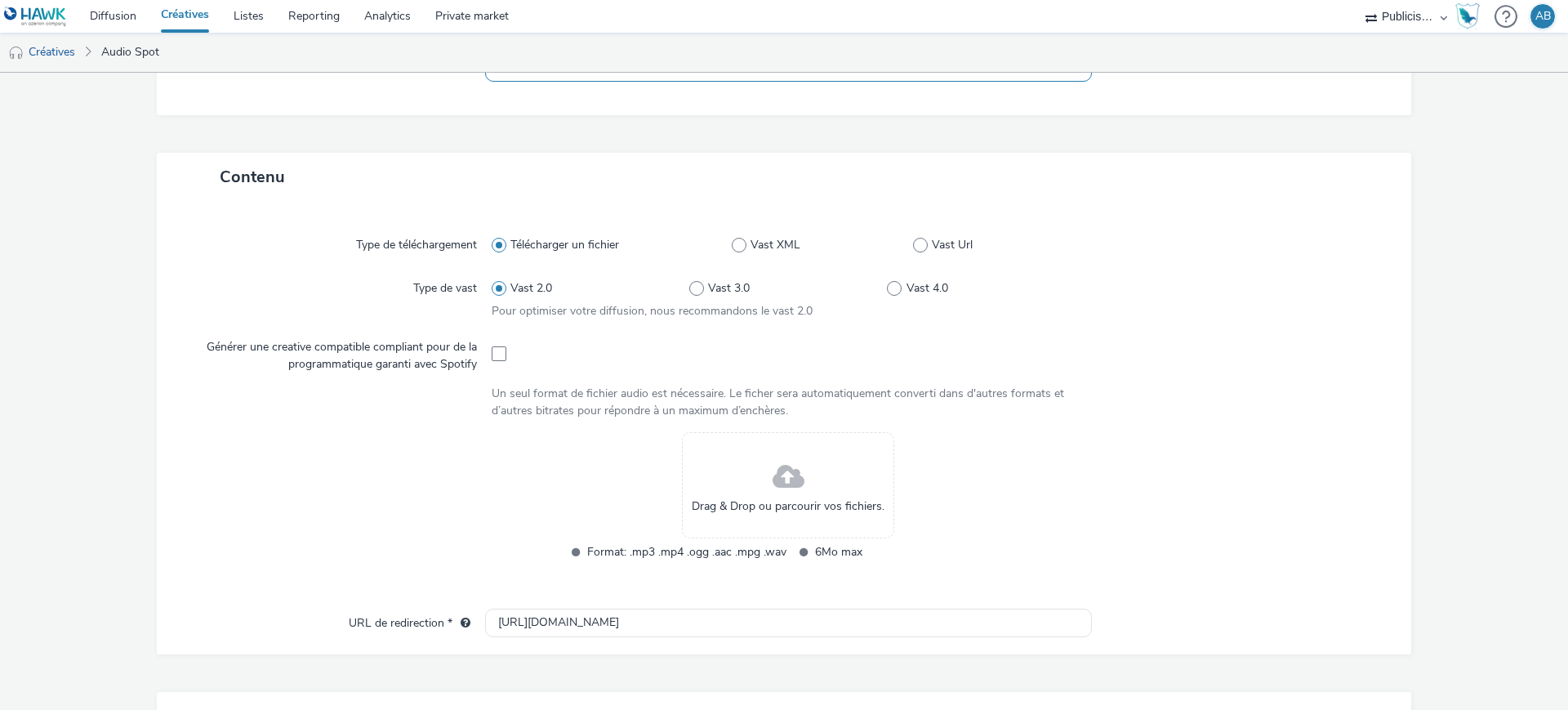
scroll to position [306, 0]
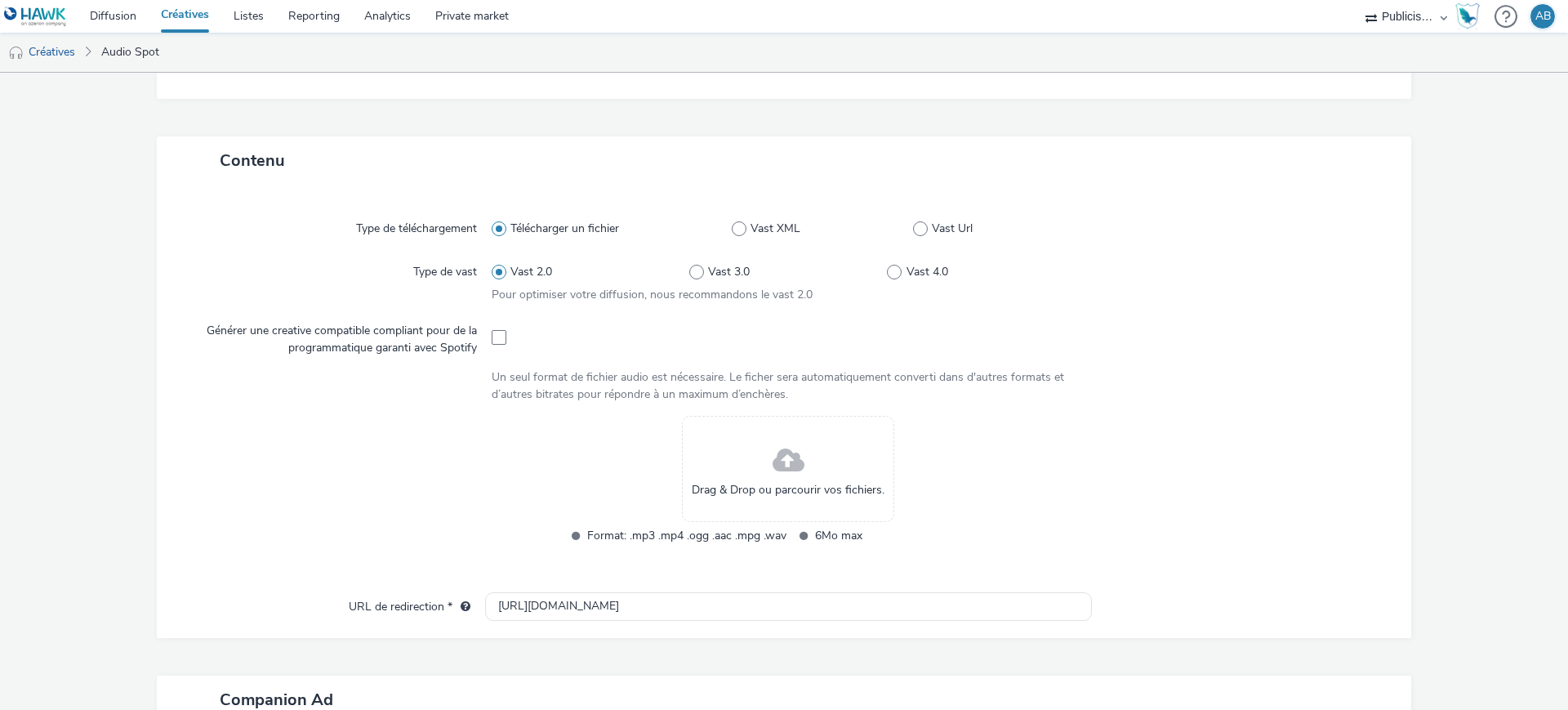
click at [351, 452] on div at bounding box center [339, 491] width 305 height 150
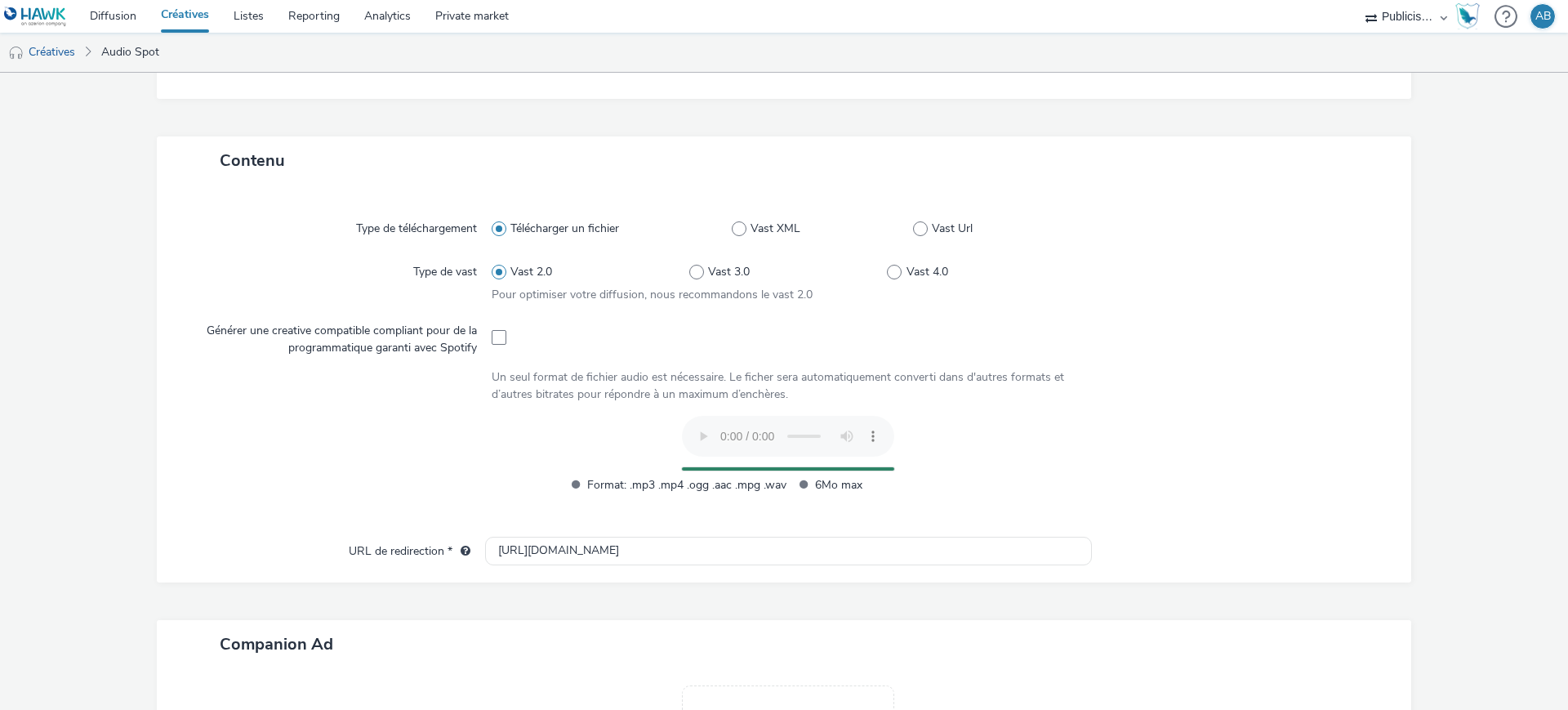
drag, startPoint x: 1387, startPoint y: 380, endPoint x: 1362, endPoint y: 381, distance: 25.0
click at [1388, 380] on div "Type de téléchargement Télécharger un fichier Vast XML Vast Url Type de vast Va…" at bounding box center [784, 384] width 1254 height 398
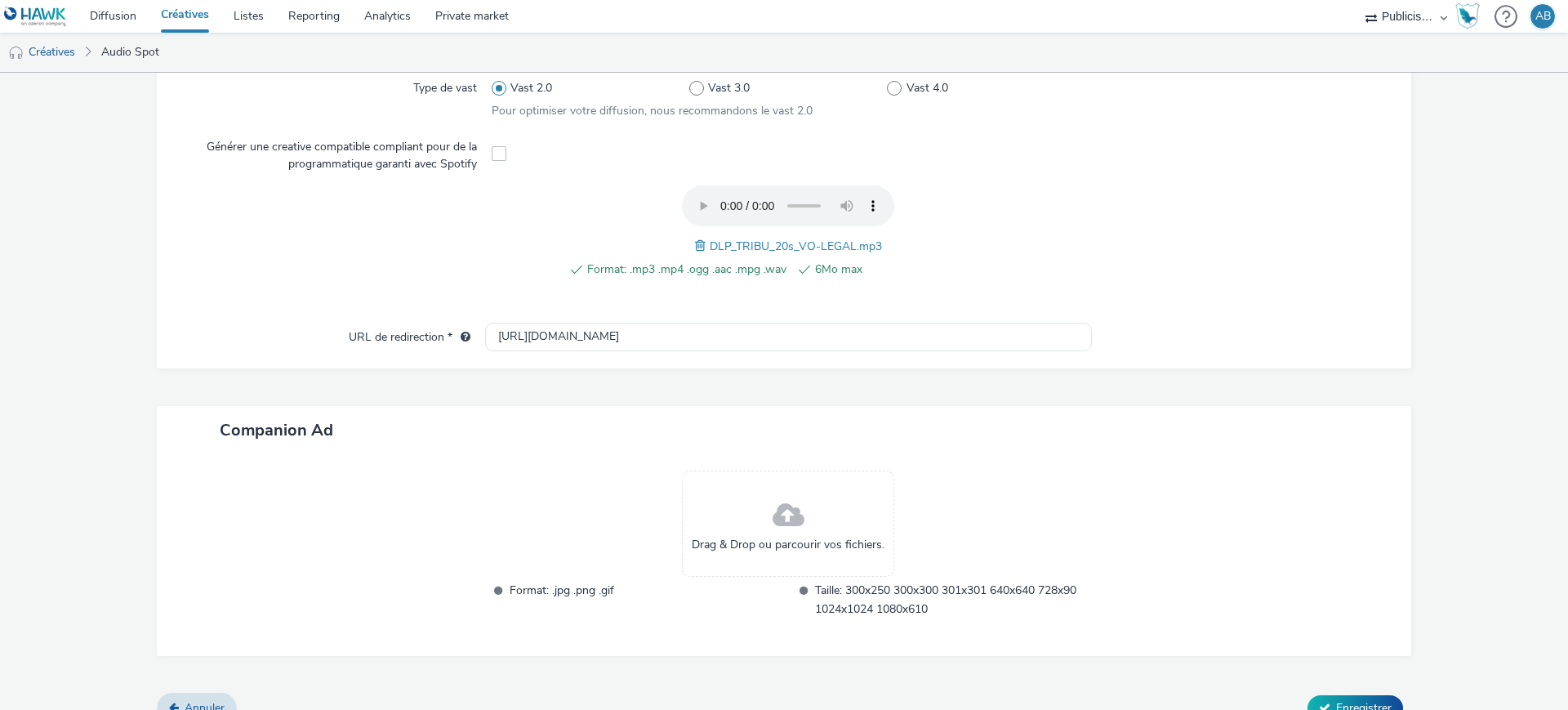
scroll to position [514, 0]
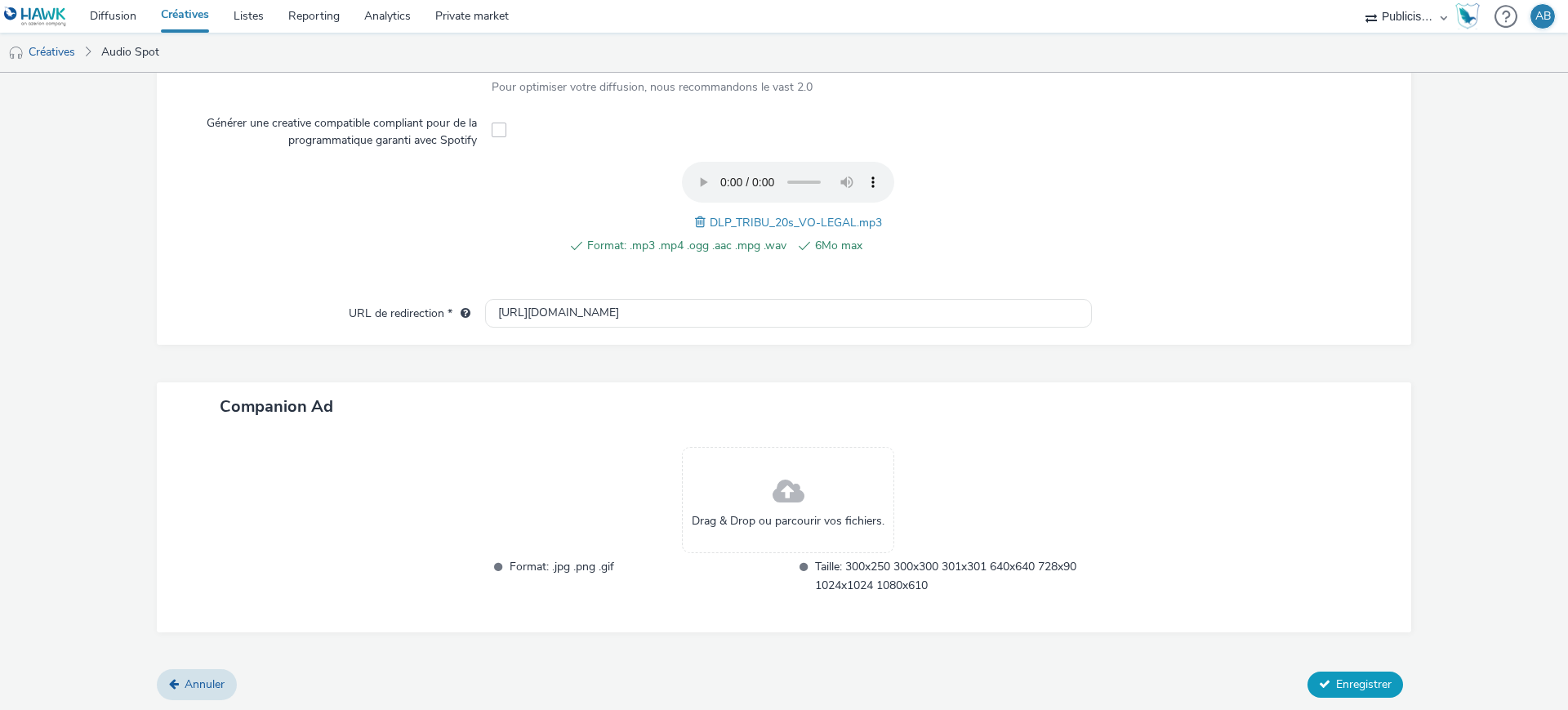
click at [1357, 678] on span "Enregistrer" at bounding box center [1364, 684] width 56 height 16
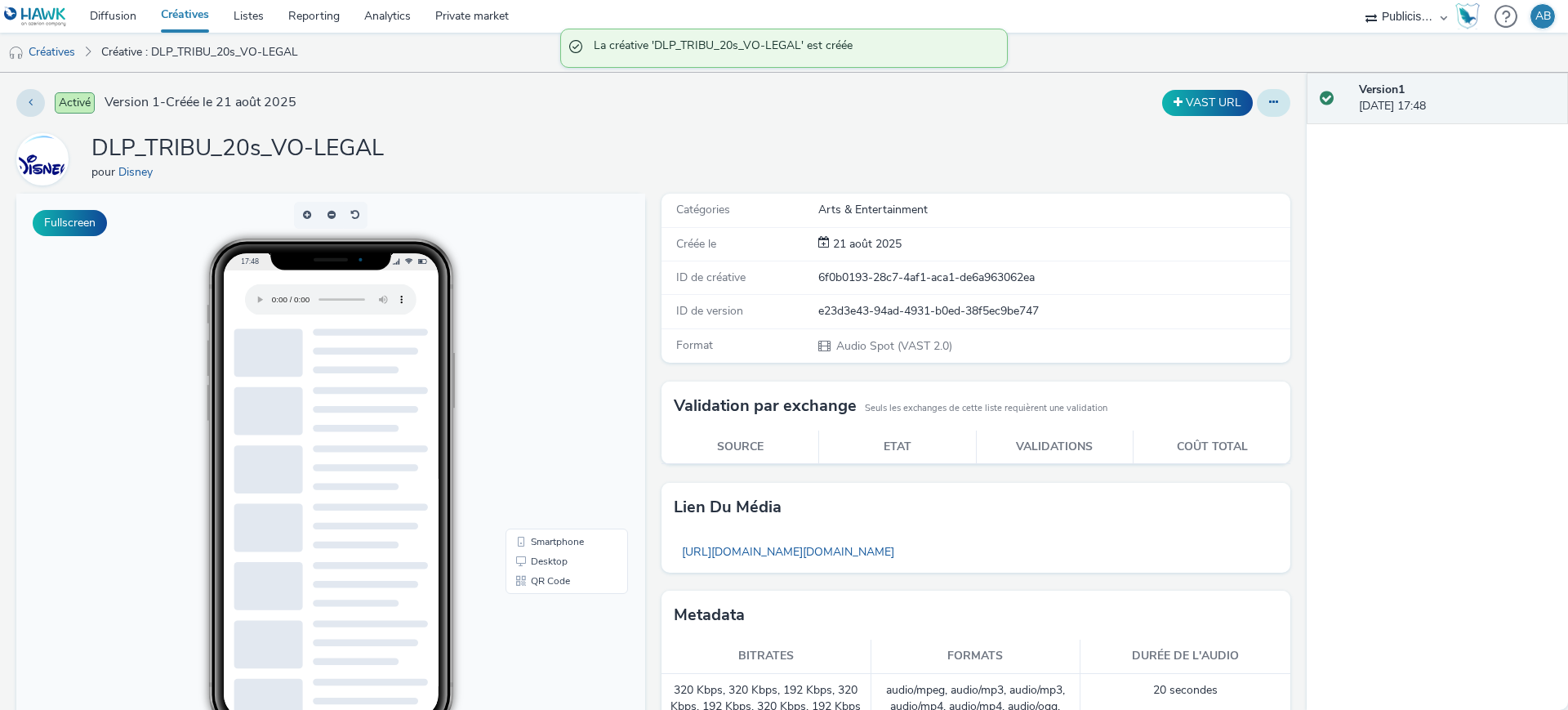
click at [1267, 108] on button at bounding box center [1274, 103] width 33 height 28
click at [1229, 168] on link "Dupliquer" at bounding box center [1229, 168] width 122 height 32
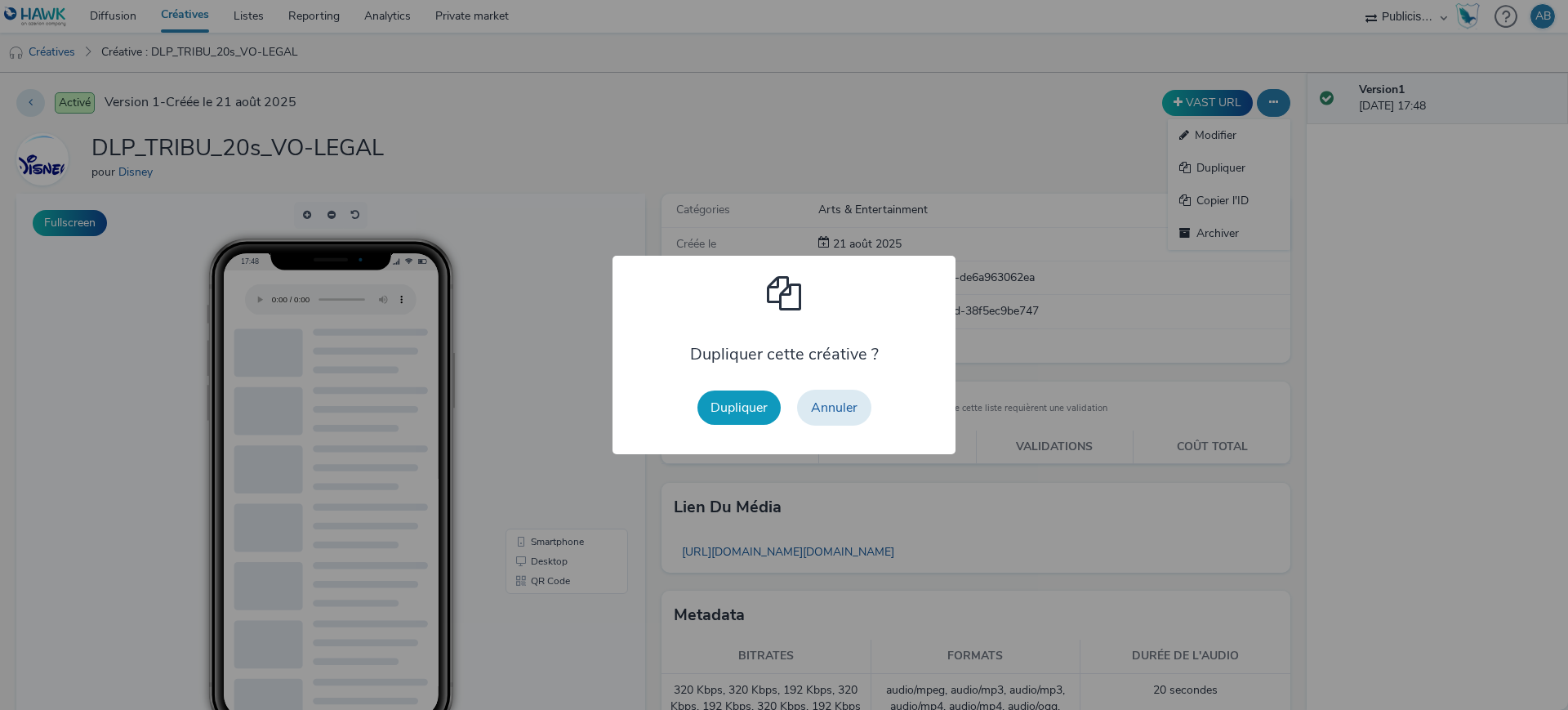
click at [725, 401] on button "Dupliquer" at bounding box center [739, 407] width 83 height 34
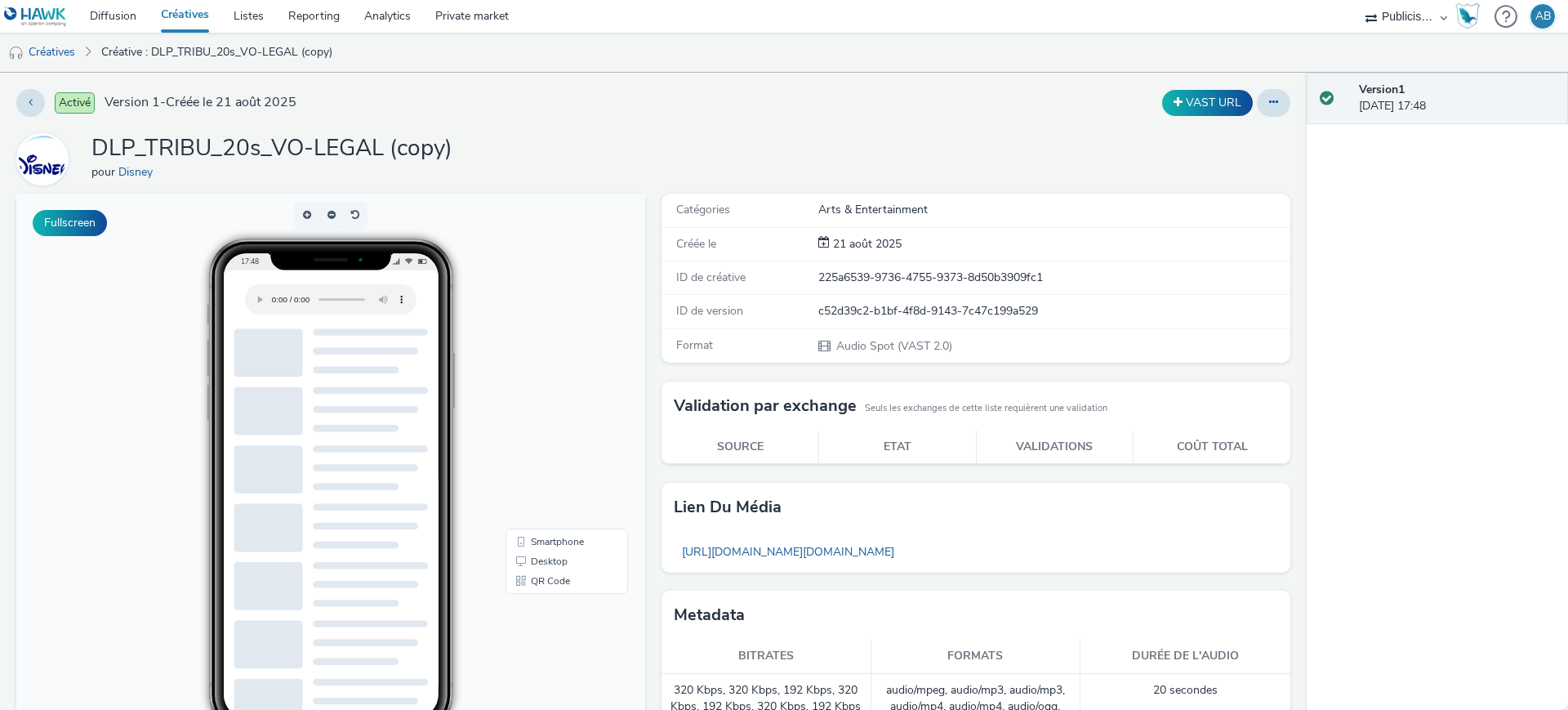
drag, startPoint x: 904, startPoint y: 121, endPoint x: 1244, endPoint y: 129, distance: 340.1
click at [904, 121] on div "Activé Version 1 - Créée le [DATE] VAST URL DLP_TRIBU_20s_VO-LEGAL (copy) pour …" at bounding box center [653, 392] width 1307 height 638
click at [1257, 107] on button at bounding box center [1274, 103] width 33 height 28
click at [1210, 137] on link "Modifier" at bounding box center [1229, 135] width 122 height 32
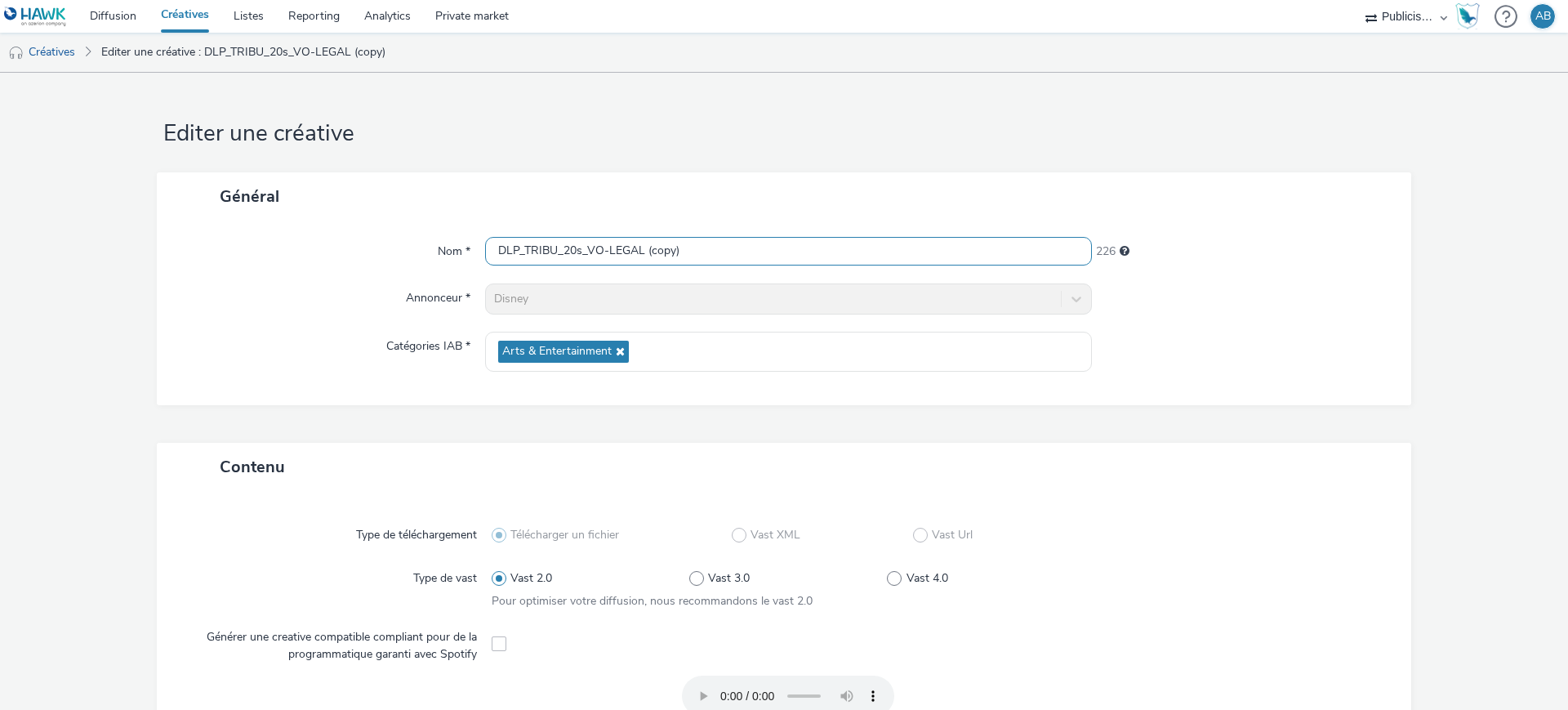
click at [717, 248] on input "DLP_TRIBU_20s_VO-LEGAL (copy)" at bounding box center [789, 251] width 607 height 29
paste input "30s_VO-LEGAL"
type input "DLP_TRIBU_30s_VO-LEGAL"
click at [1379, 153] on form "Editer une créative Général Nom * DLP_TRIBU_30s_VO-LEGAL 233 Annonceur * Disney…" at bounding box center [784, 650] width 1568 height 1154
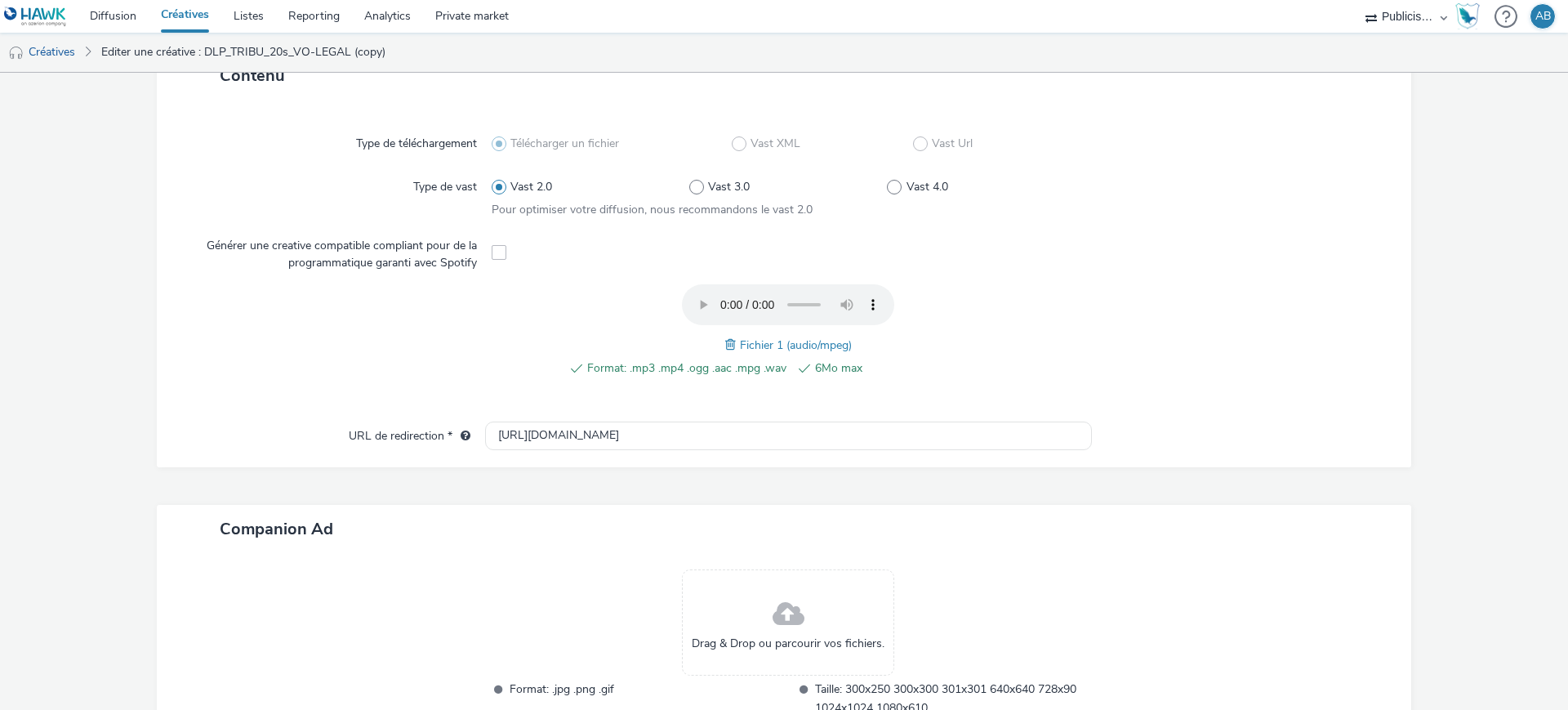
scroll to position [409, 0]
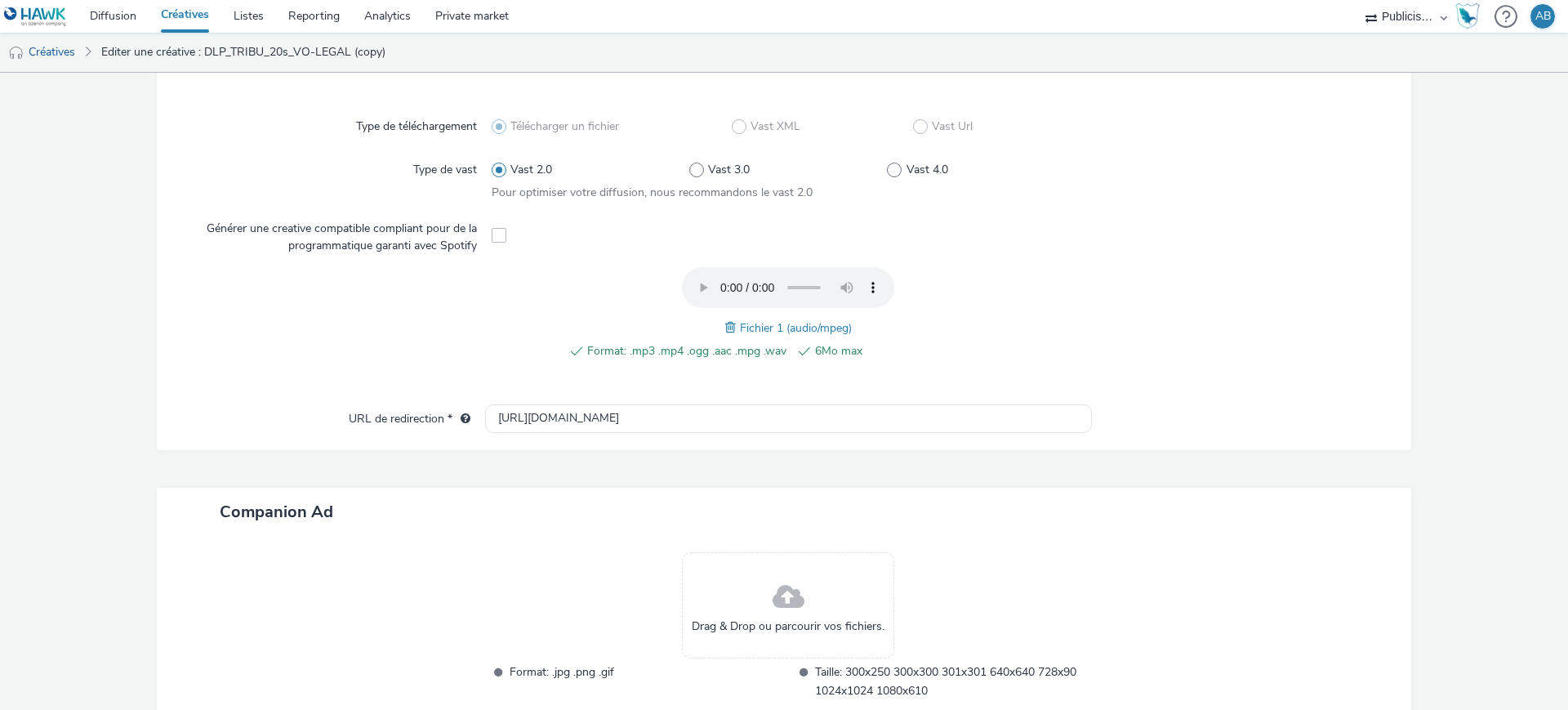
click at [1253, 295] on div at bounding box center [1234, 322] width 297 height 110
click at [725, 329] on span at bounding box center [733, 327] width 15 height 18
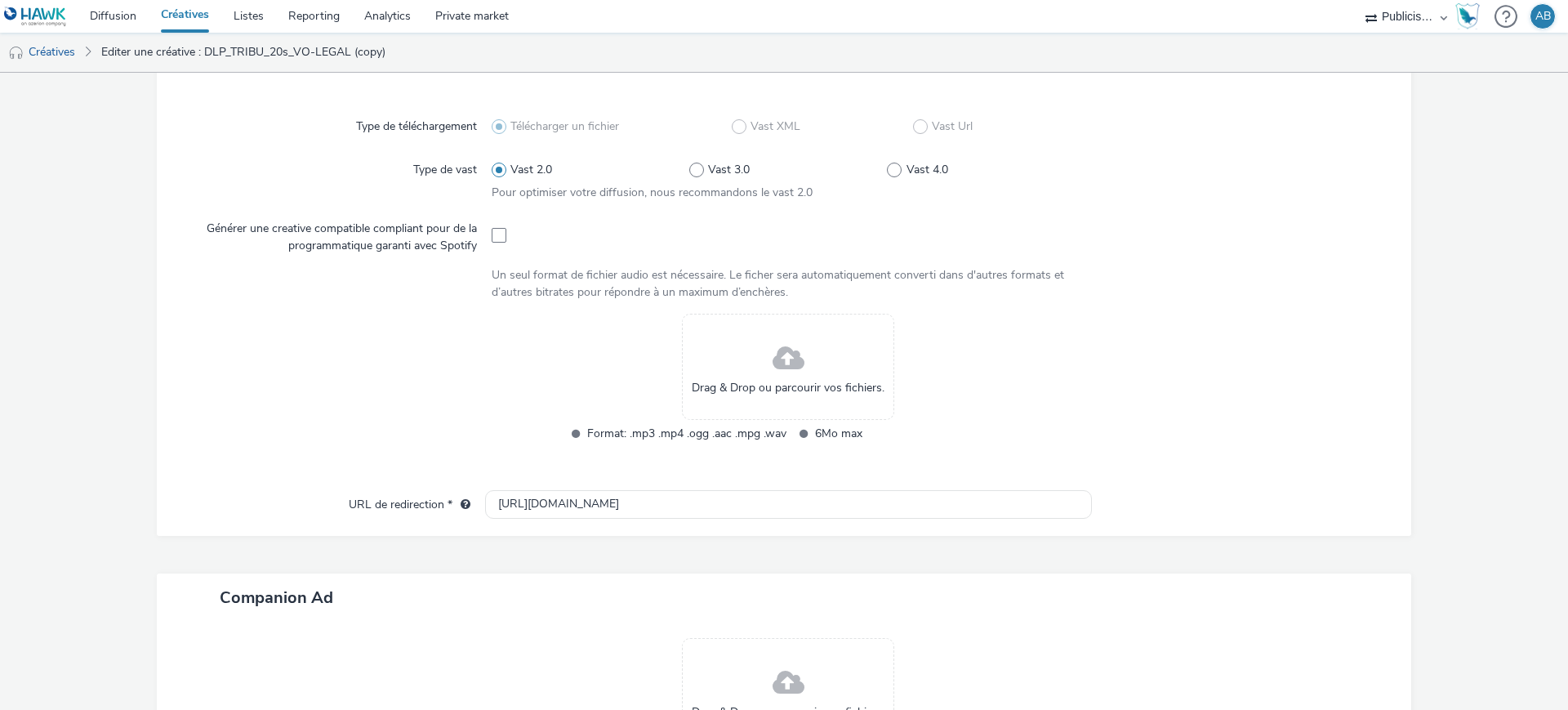
drag, startPoint x: 1116, startPoint y: 374, endPoint x: 900, endPoint y: 274, distance: 238.0
click at [1117, 374] on div at bounding box center [1234, 389] width 297 height 150
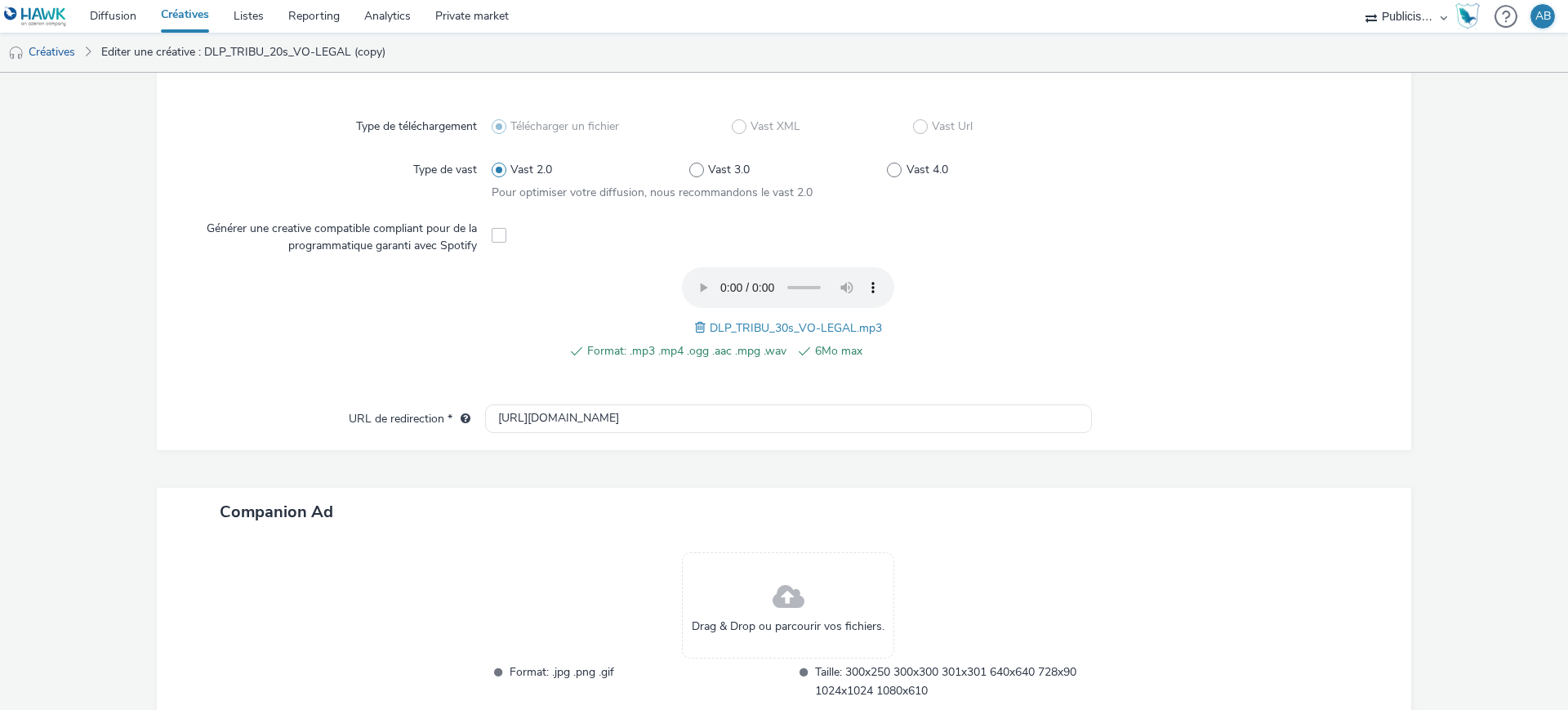
click at [1322, 346] on div at bounding box center [1234, 322] width 297 height 110
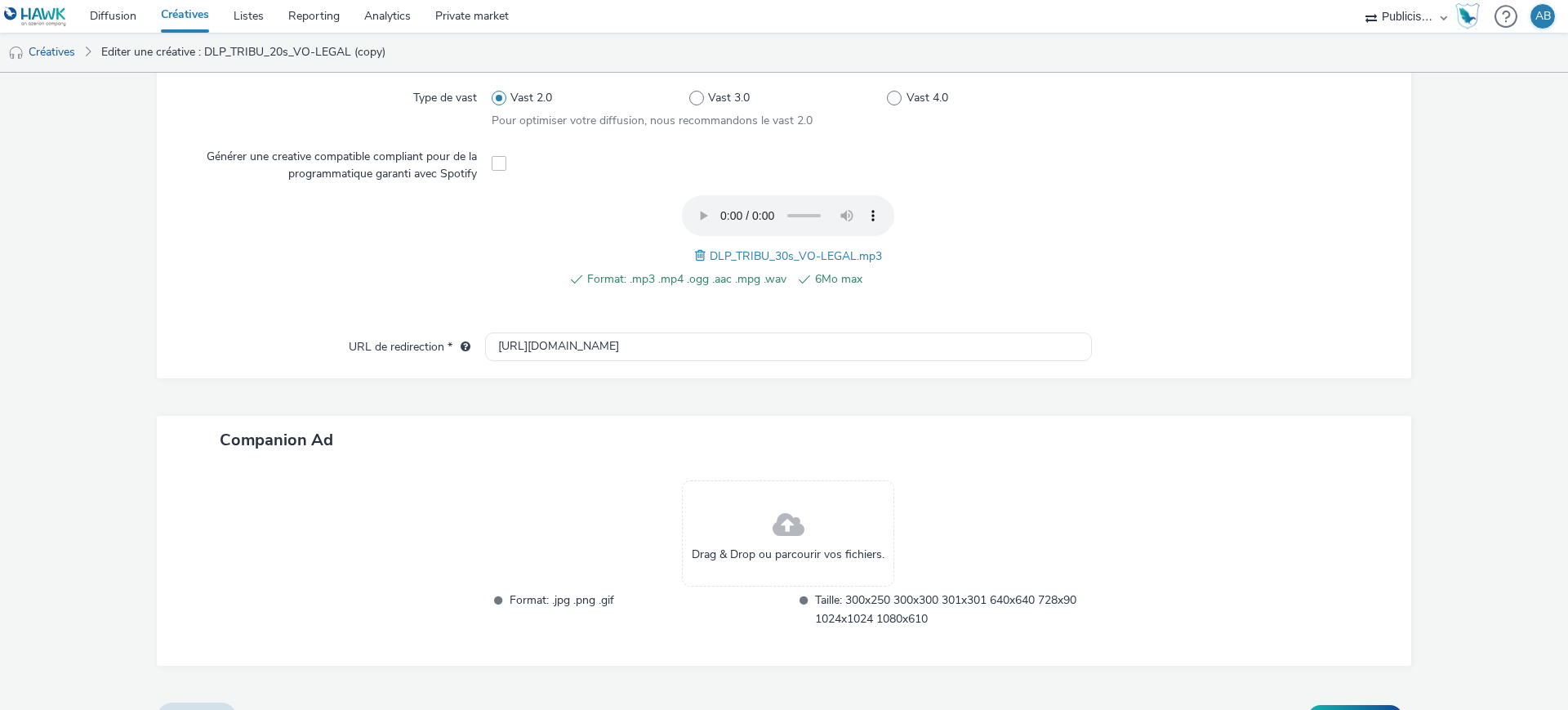
scroll to position [514, 0]
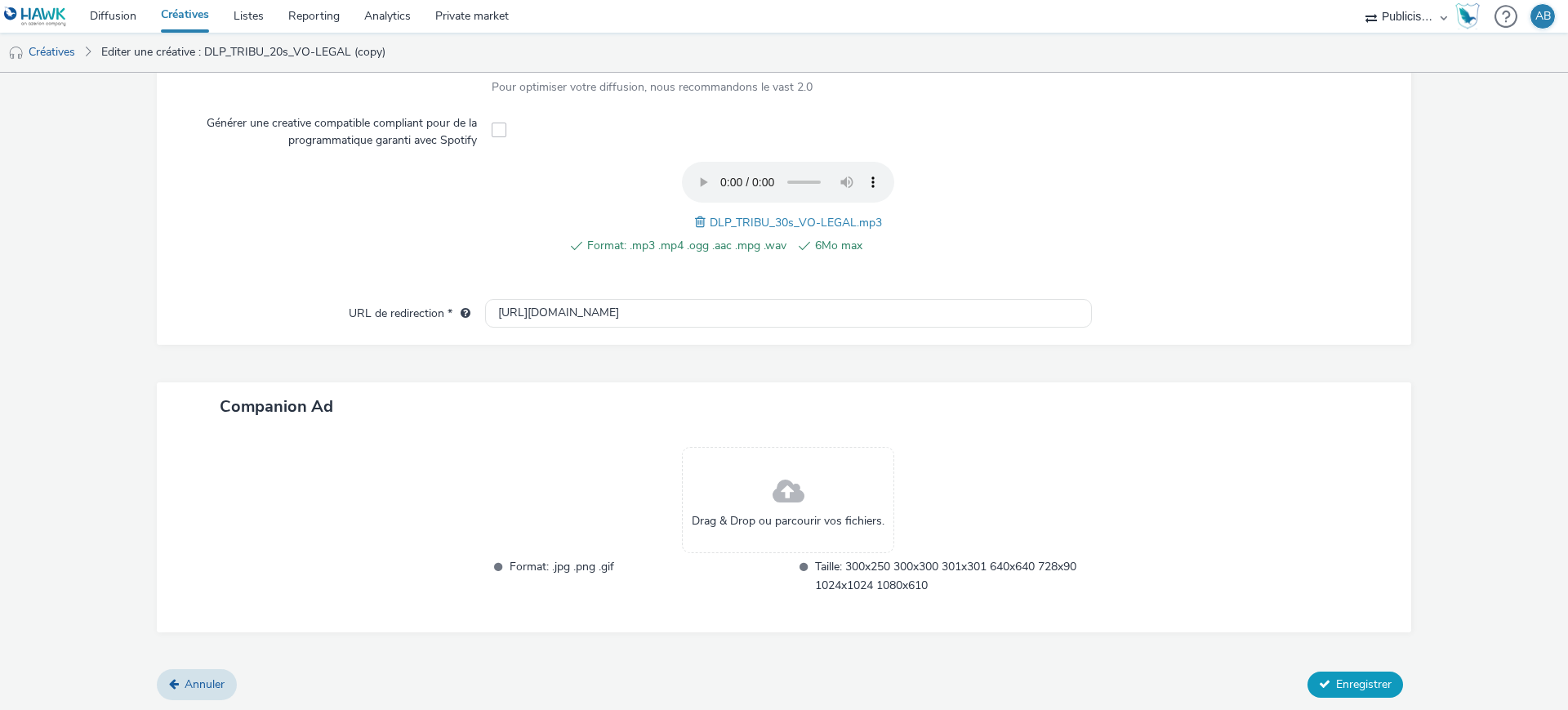
click at [1365, 681] on span "Enregistrer" at bounding box center [1364, 684] width 56 height 16
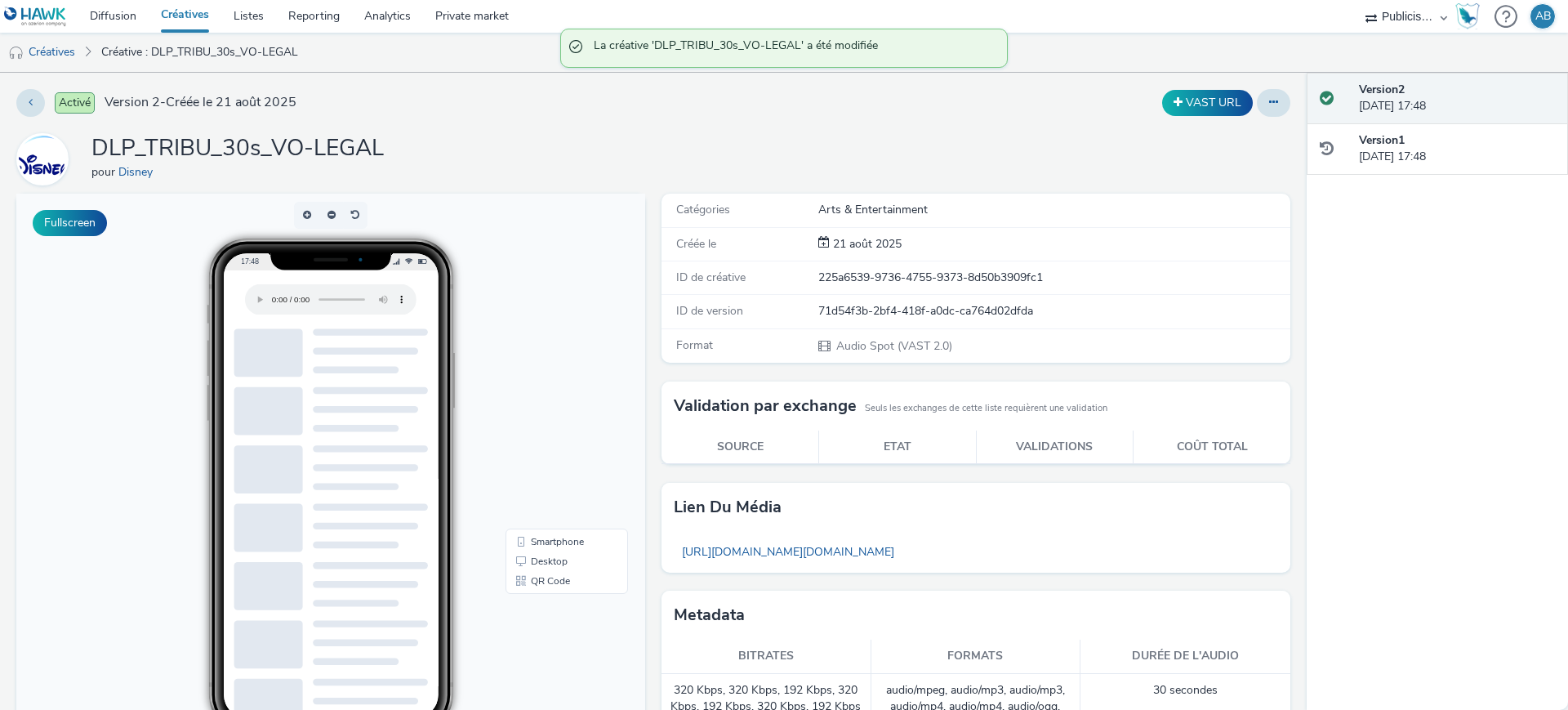
drag, startPoint x: 961, startPoint y: 137, endPoint x: 910, endPoint y: 136, distance: 51.0
click at [960, 136] on div "DLP_TRIBU_30s_VO-LEGAL pour Disney" at bounding box center [654, 159] width 1275 height 53
